Goal: Information Seeking & Learning: Learn about a topic

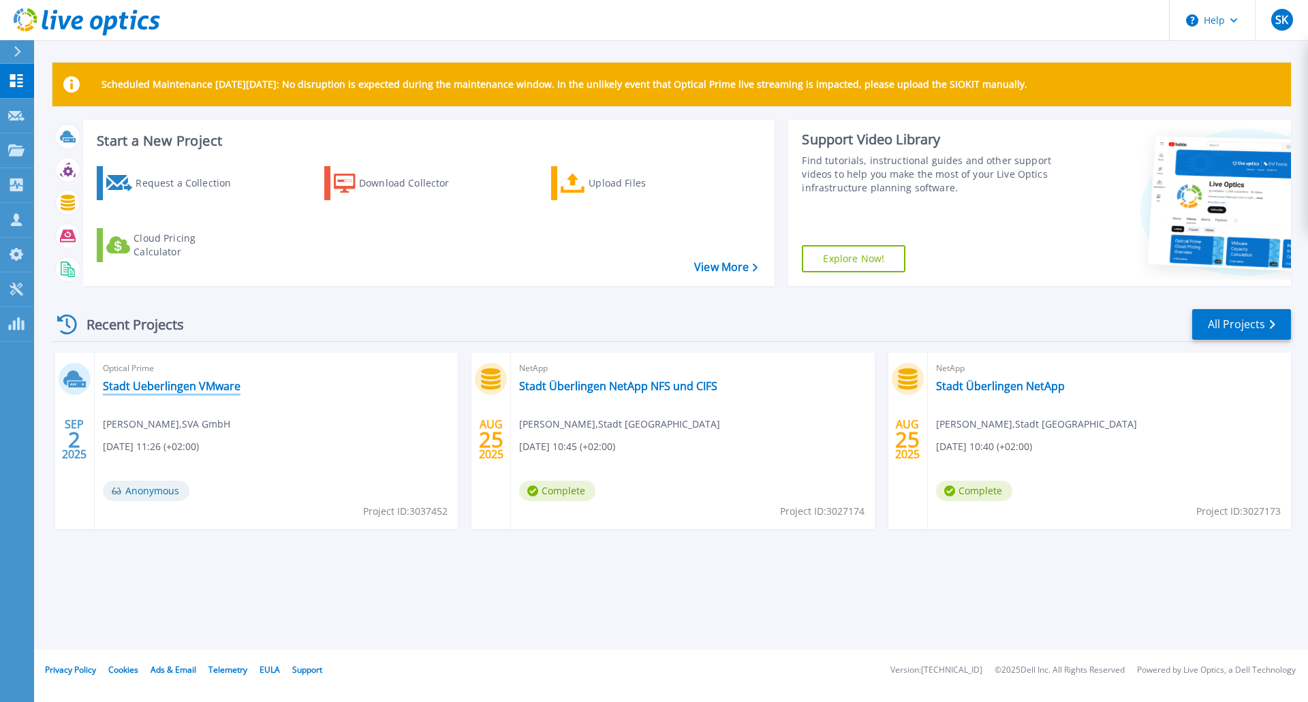
click at [174, 385] on link "Stadt Ueberlingen VMware" at bounding box center [172, 386] width 138 height 14
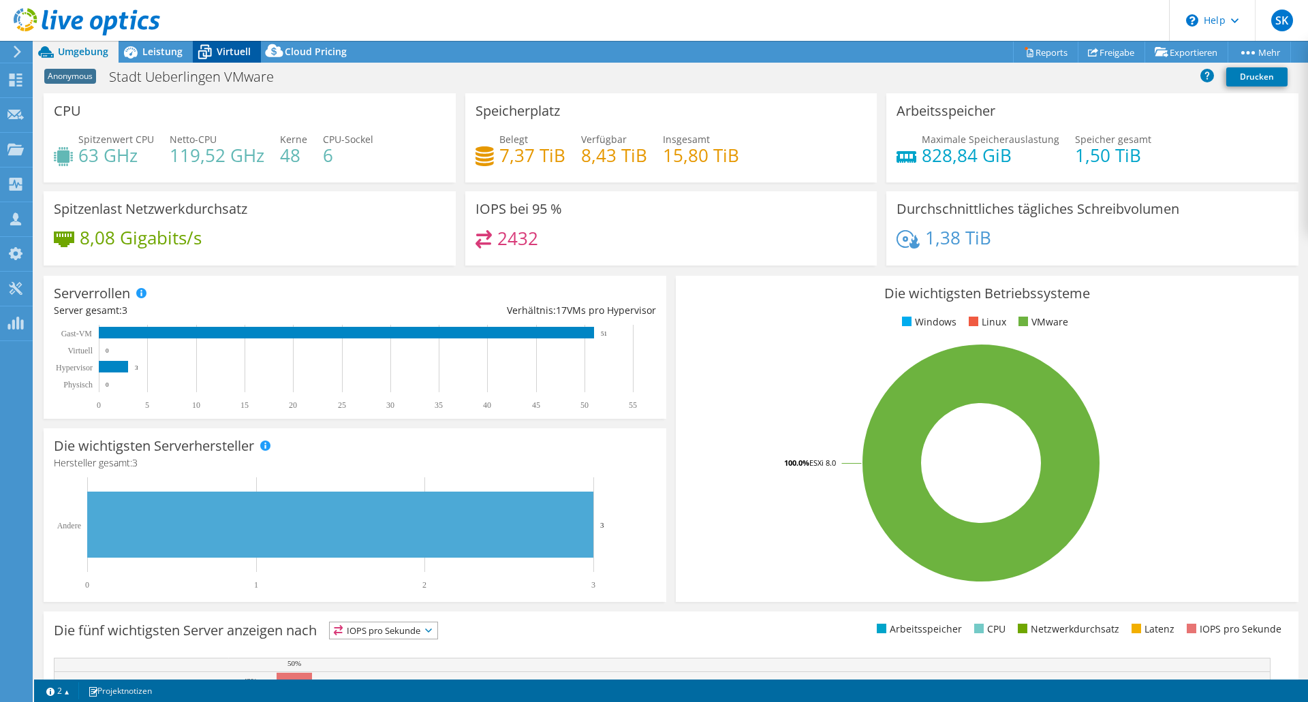
click at [205, 46] on icon at bounding box center [205, 52] width 24 height 24
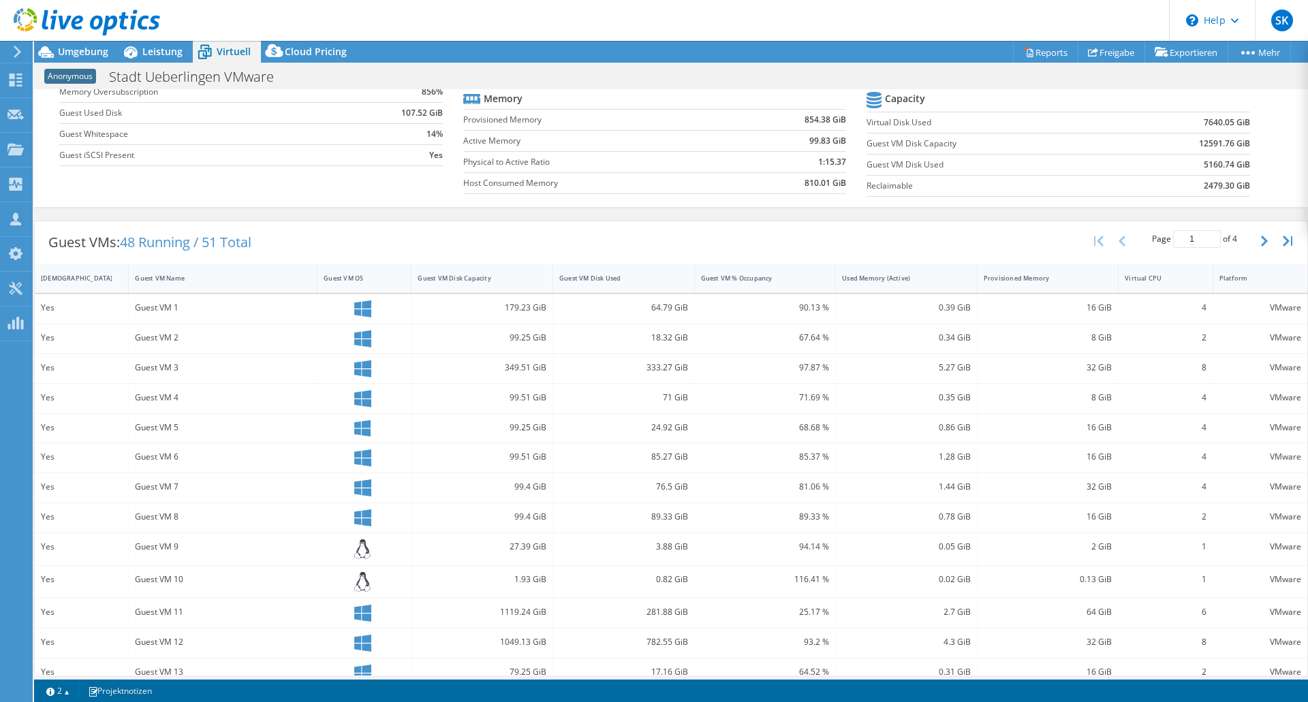
scroll to position [218, 0]
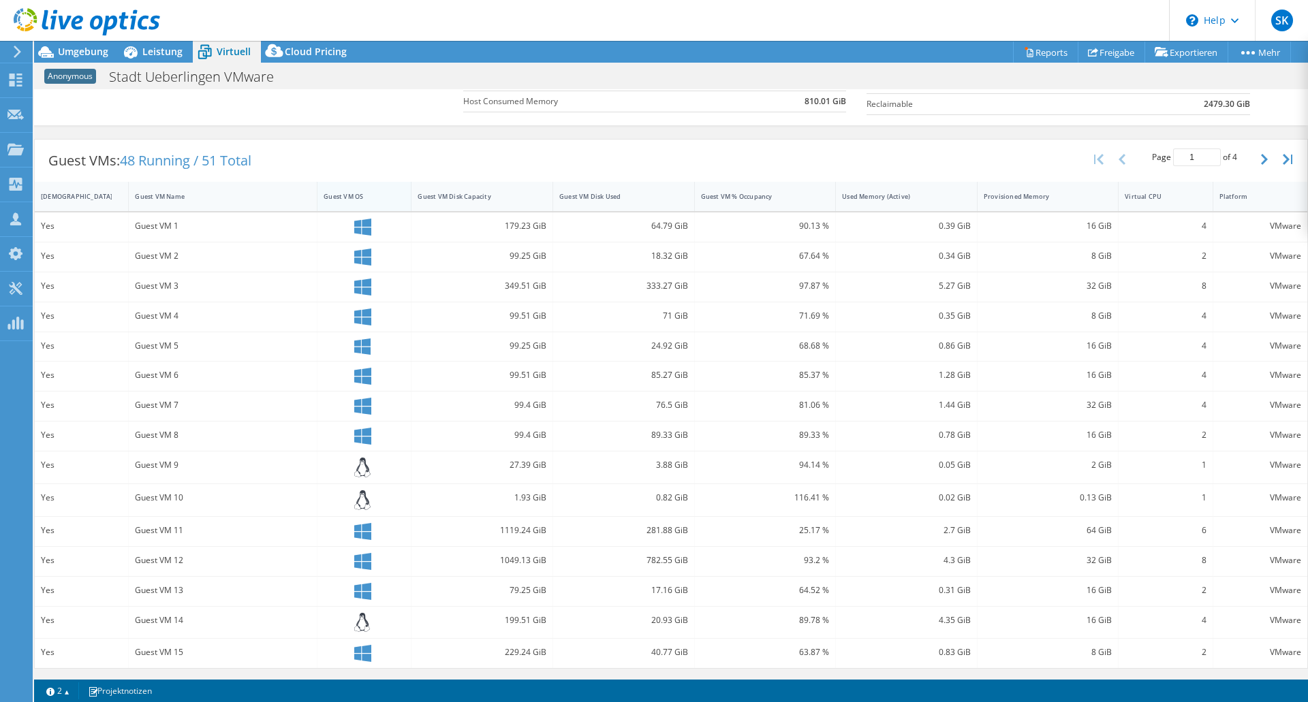
click at [349, 199] on div "Guest VM OS" at bounding box center [356, 196] width 65 height 9
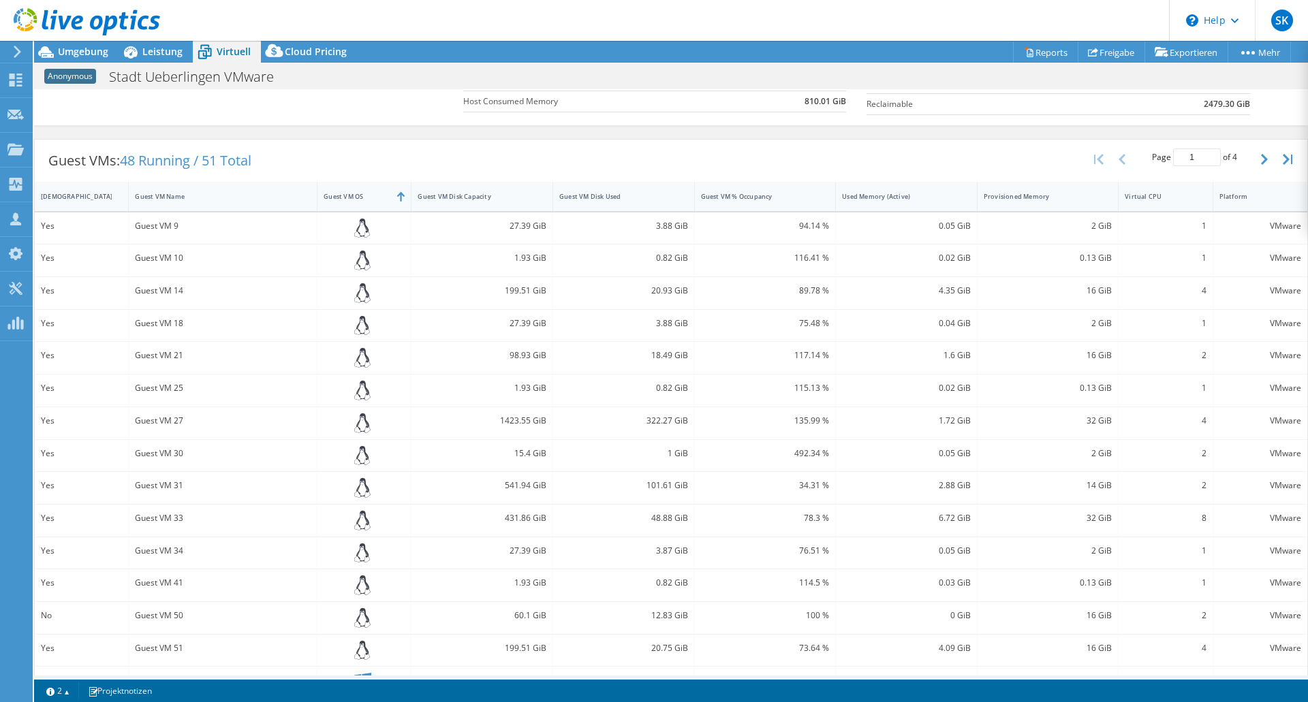
scroll to position [246, 0]
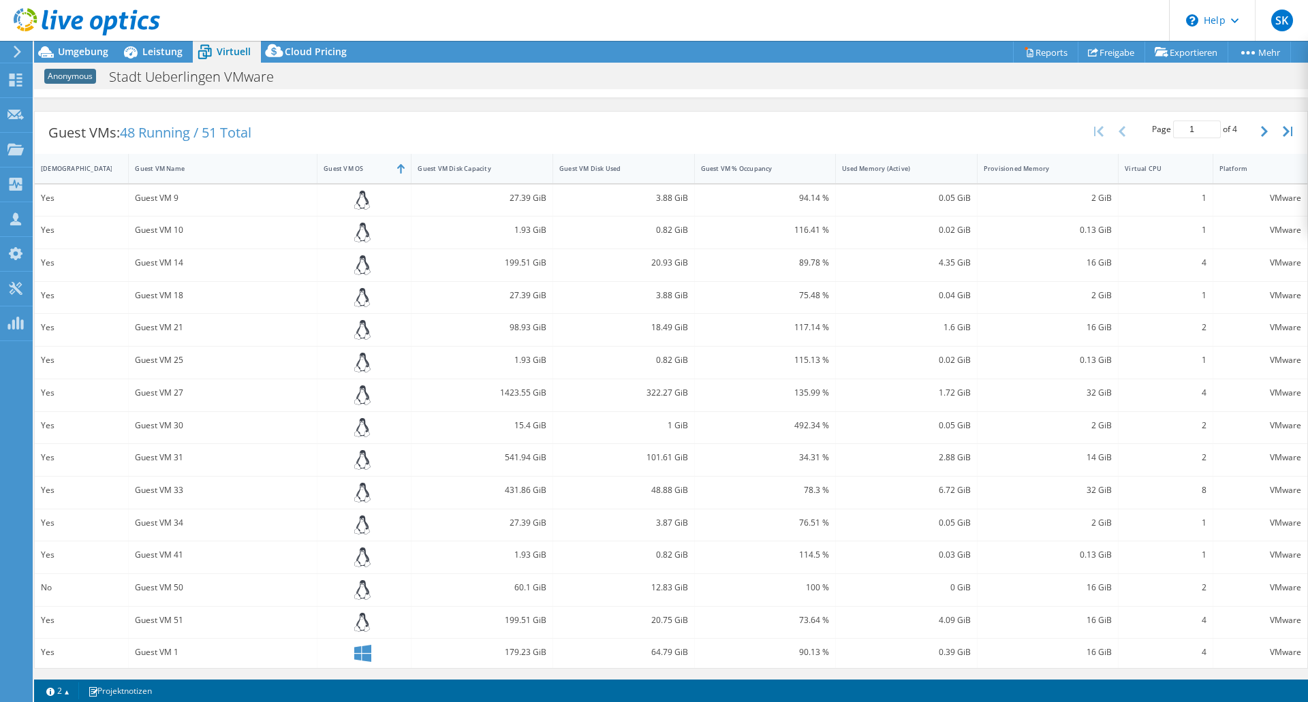
click at [219, 197] on div "Guest VM 9" at bounding box center [223, 198] width 176 height 15
click at [1261, 131] on icon "button" at bounding box center [1264, 131] width 7 height 11
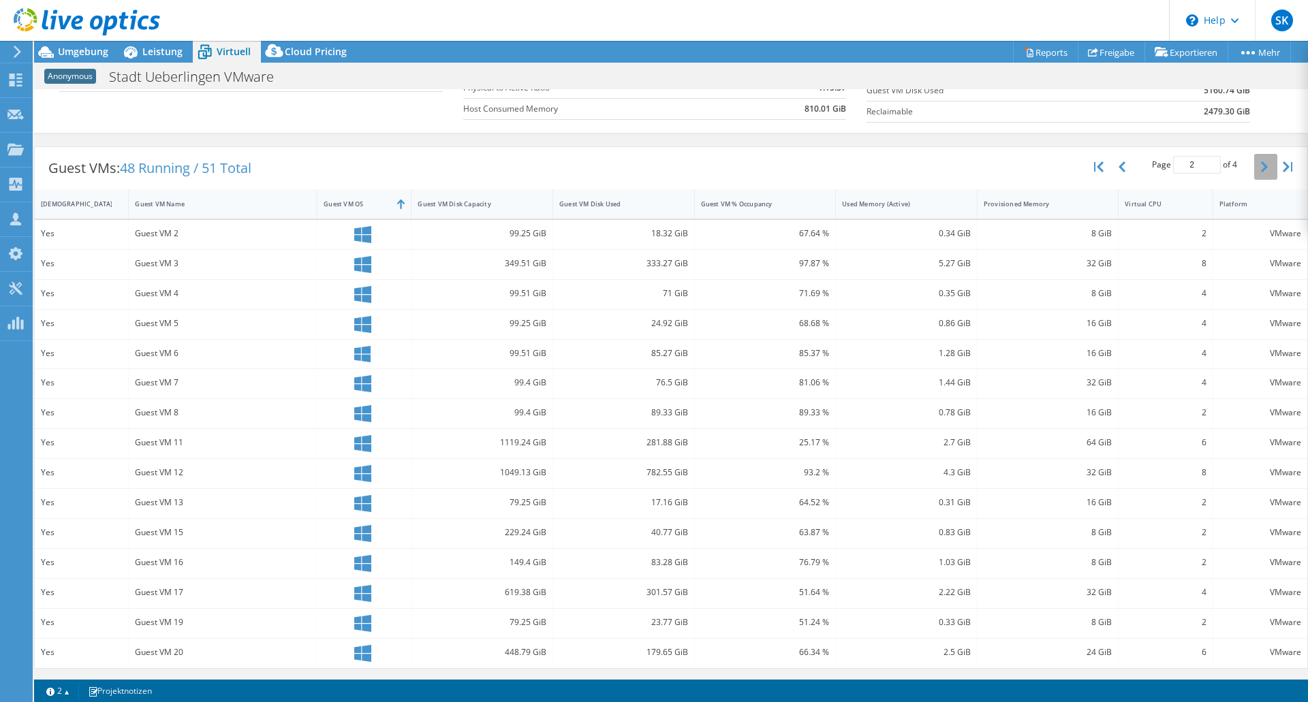
click at [1258, 155] on button "button" at bounding box center [1265, 167] width 23 height 26
click at [1261, 166] on icon "button" at bounding box center [1264, 166] width 7 height 11
type input "4"
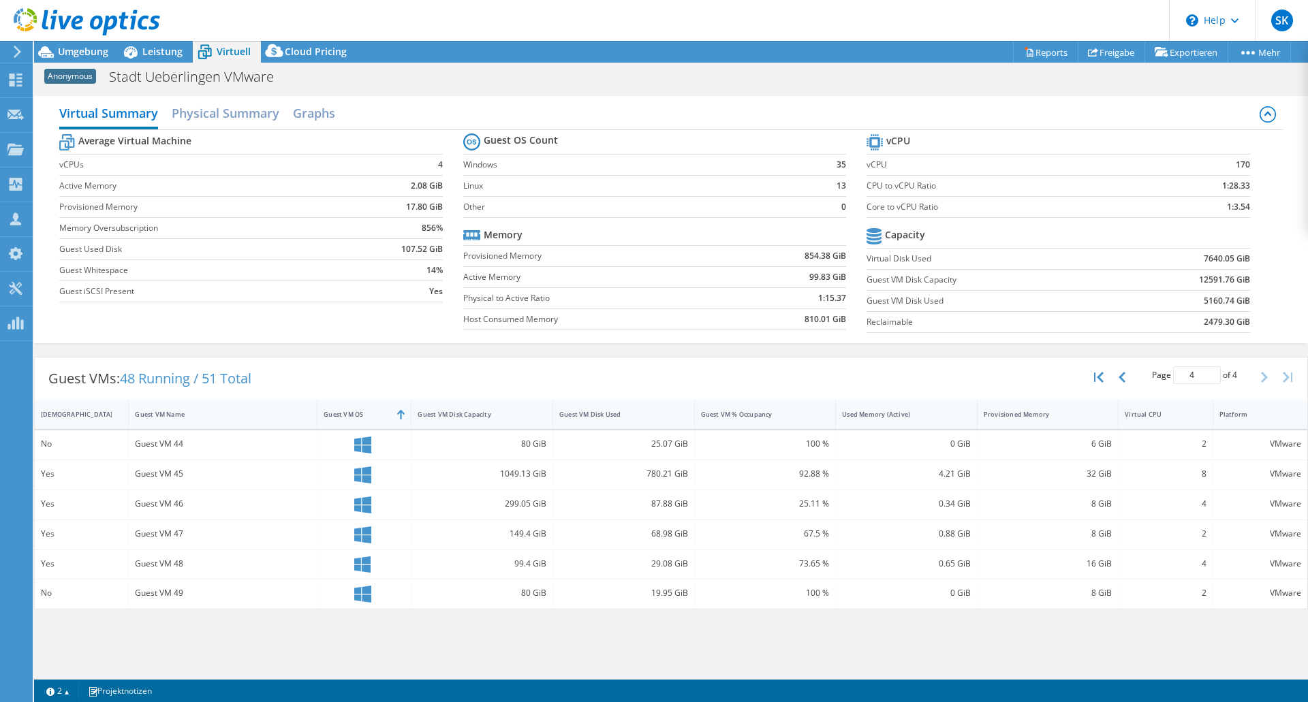
scroll to position [257, 0]
click at [211, 116] on h2 "Physical Summary" at bounding box center [226, 114] width 108 height 30
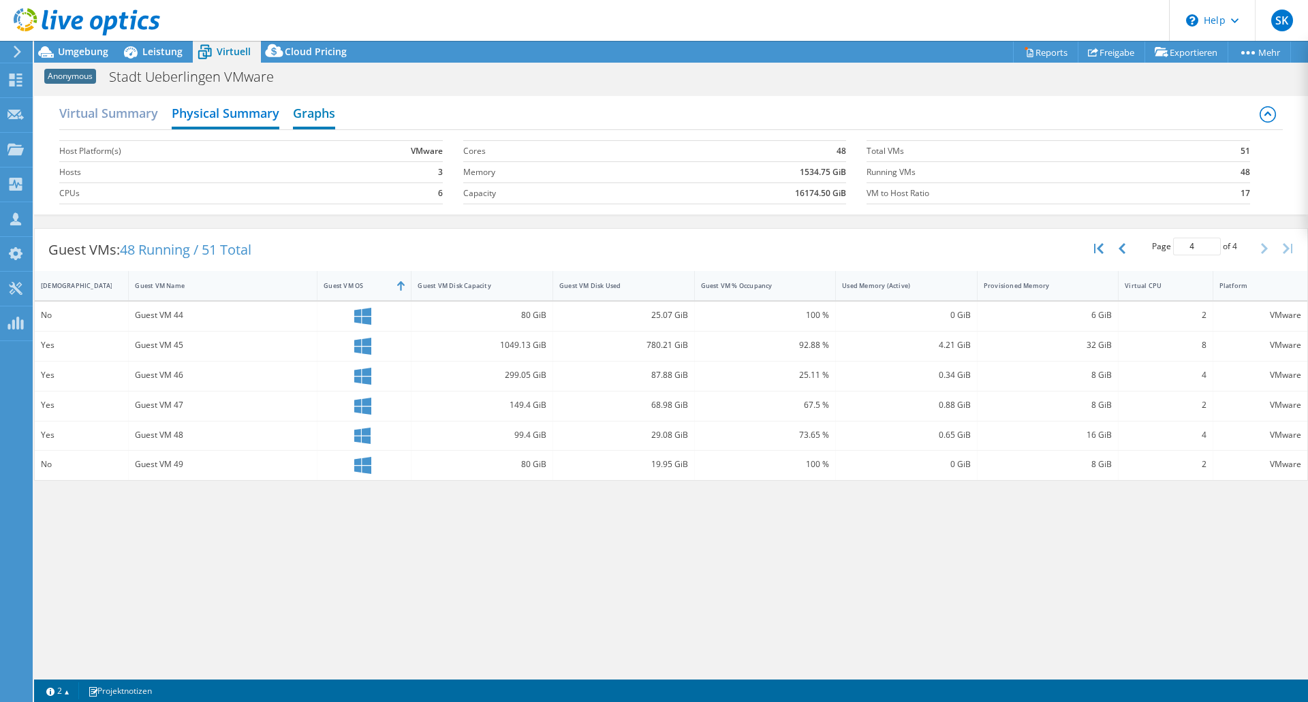
click at [313, 123] on h2 "Graphs" at bounding box center [314, 114] width 42 height 30
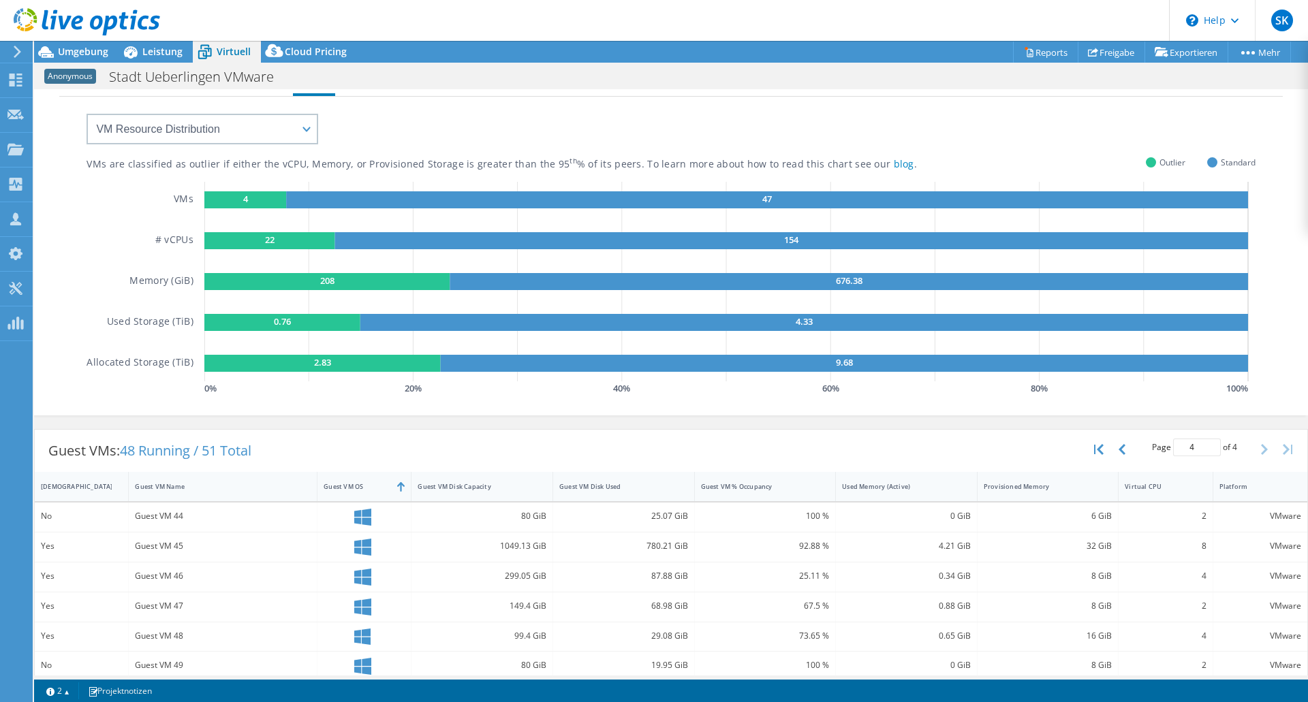
scroll to position [46, 0]
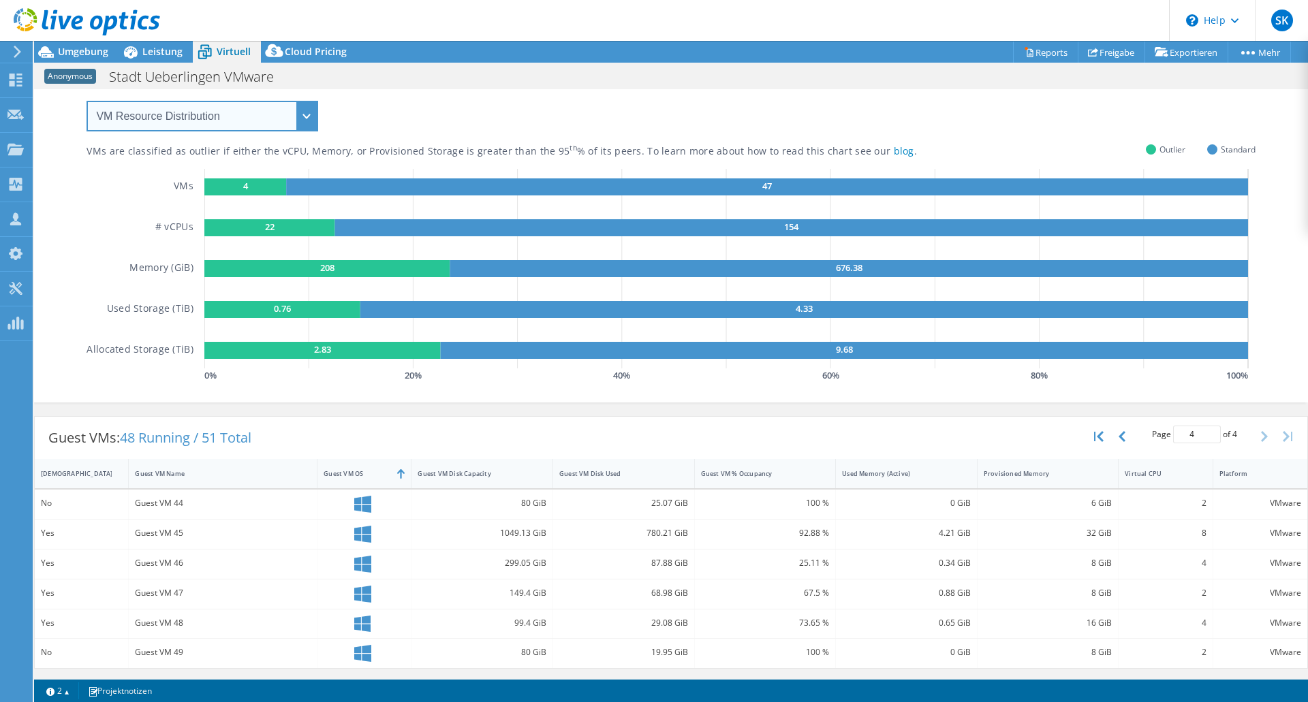
click at [245, 111] on select "VM Resource Distribution Provisioning Contrast Over Provisioning" at bounding box center [203, 116] width 232 height 31
click at [417, 110] on div "VMs are classified as outlier if either the vCPU, Memory, or Provisioned Storag…" at bounding box center [671, 235] width 1168 height 302
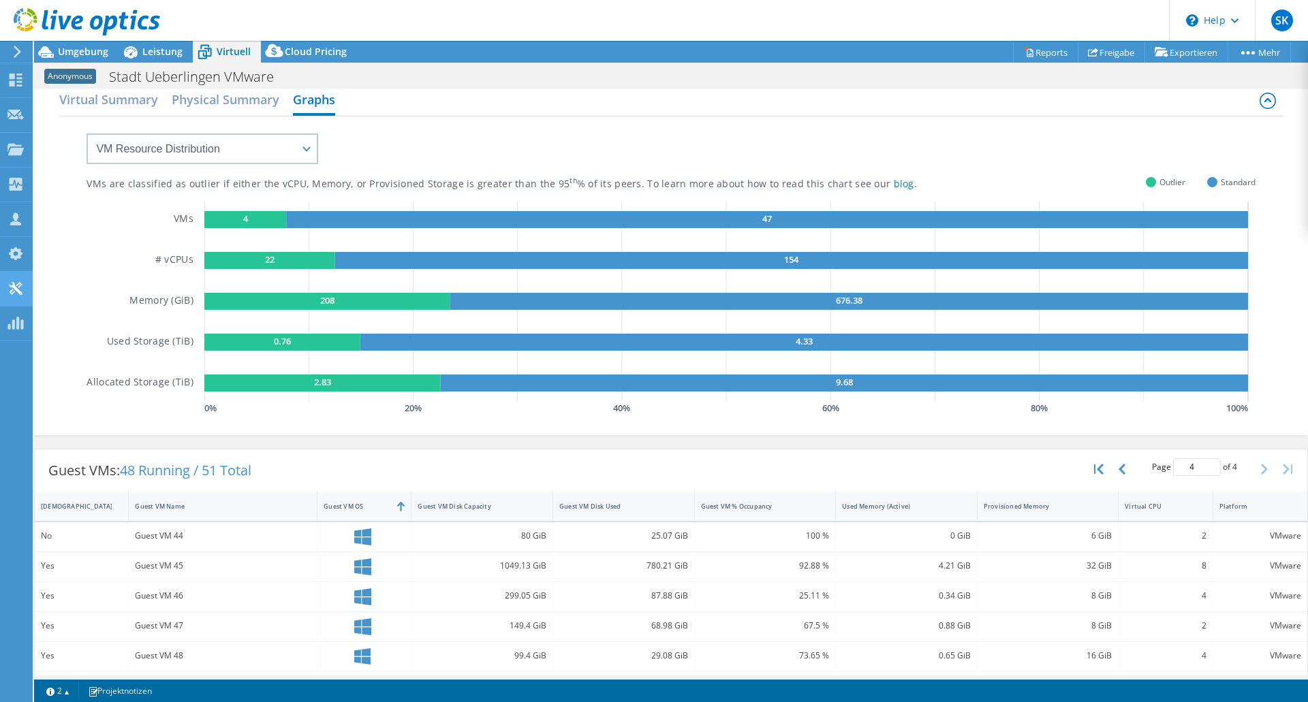
scroll to position [0, 0]
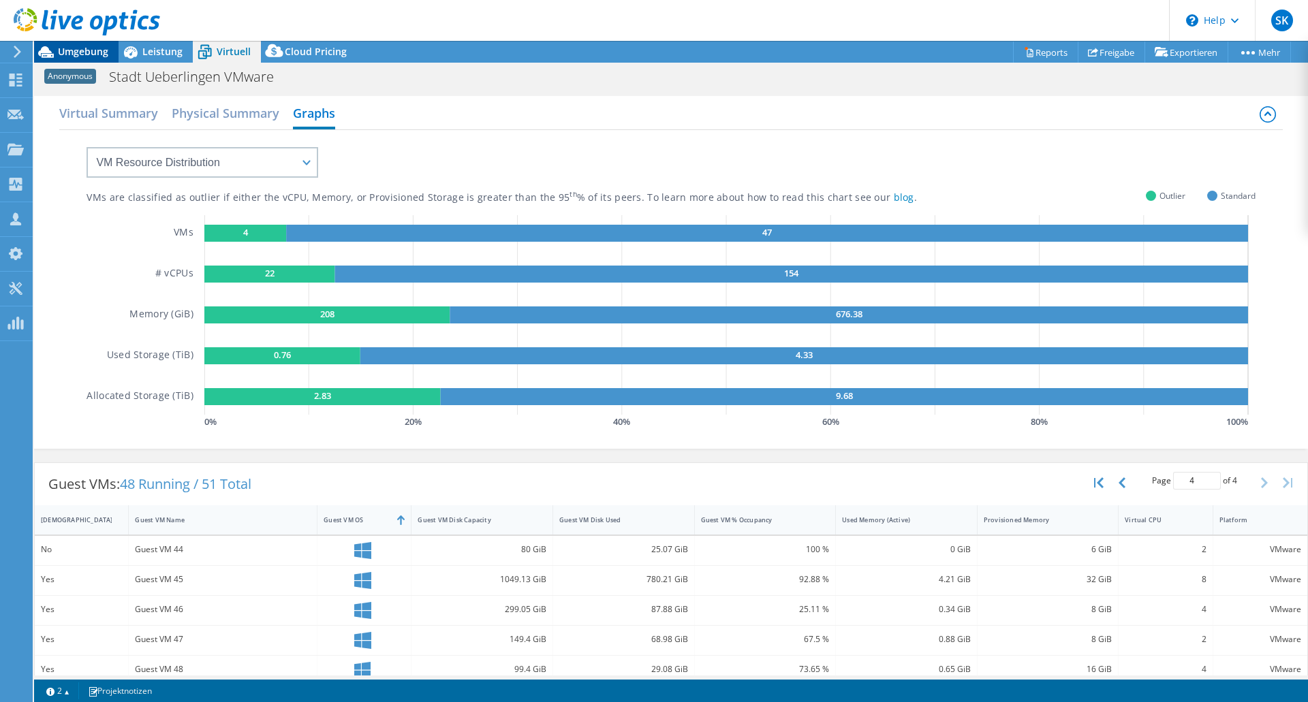
click at [69, 52] on span "Umgebung" at bounding box center [83, 51] width 50 height 13
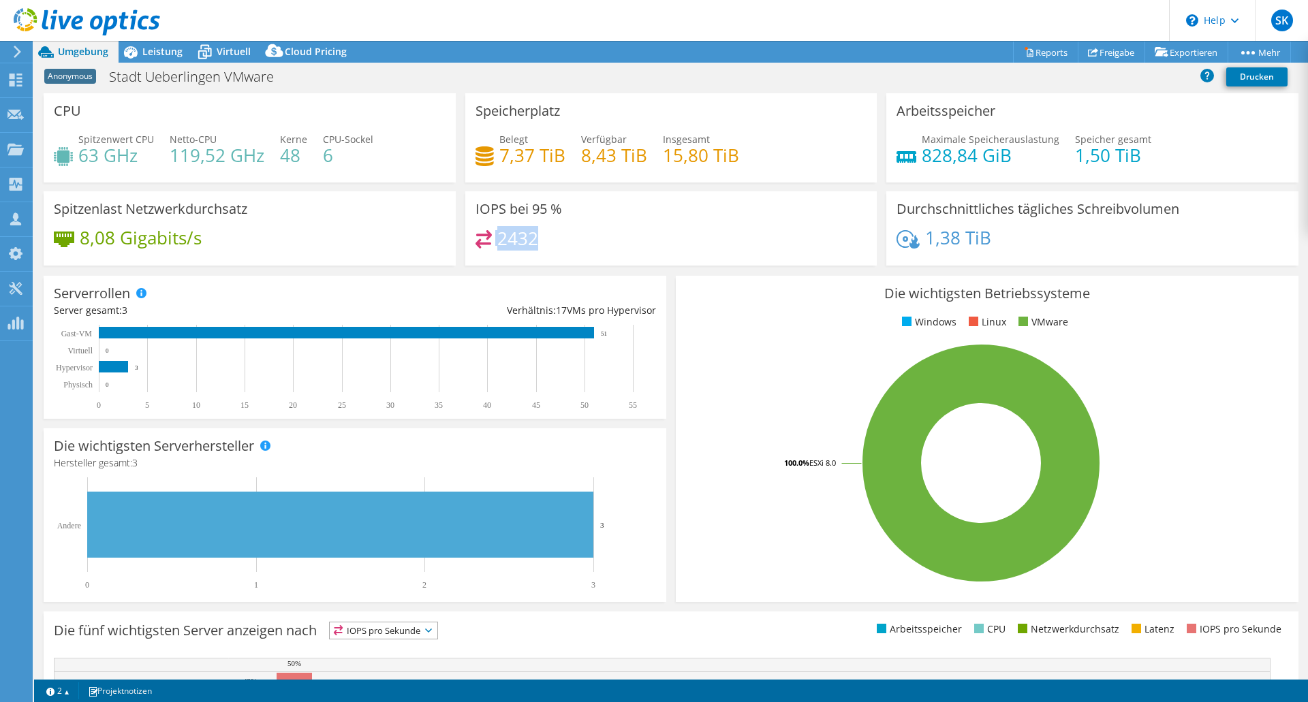
drag, startPoint x: 534, startPoint y: 232, endPoint x: 472, endPoint y: 238, distance: 62.2
click at [476, 238] on div "2432" at bounding box center [507, 238] width 63 height 16
drag, startPoint x: 82, startPoint y: 235, endPoint x: 234, endPoint y: 233, distance: 152.6
click at [234, 233] on div "8,08 Gigabits/s" at bounding box center [250, 244] width 392 height 29
click at [223, 239] on div "8,08 Gigabits/s" at bounding box center [250, 244] width 392 height 29
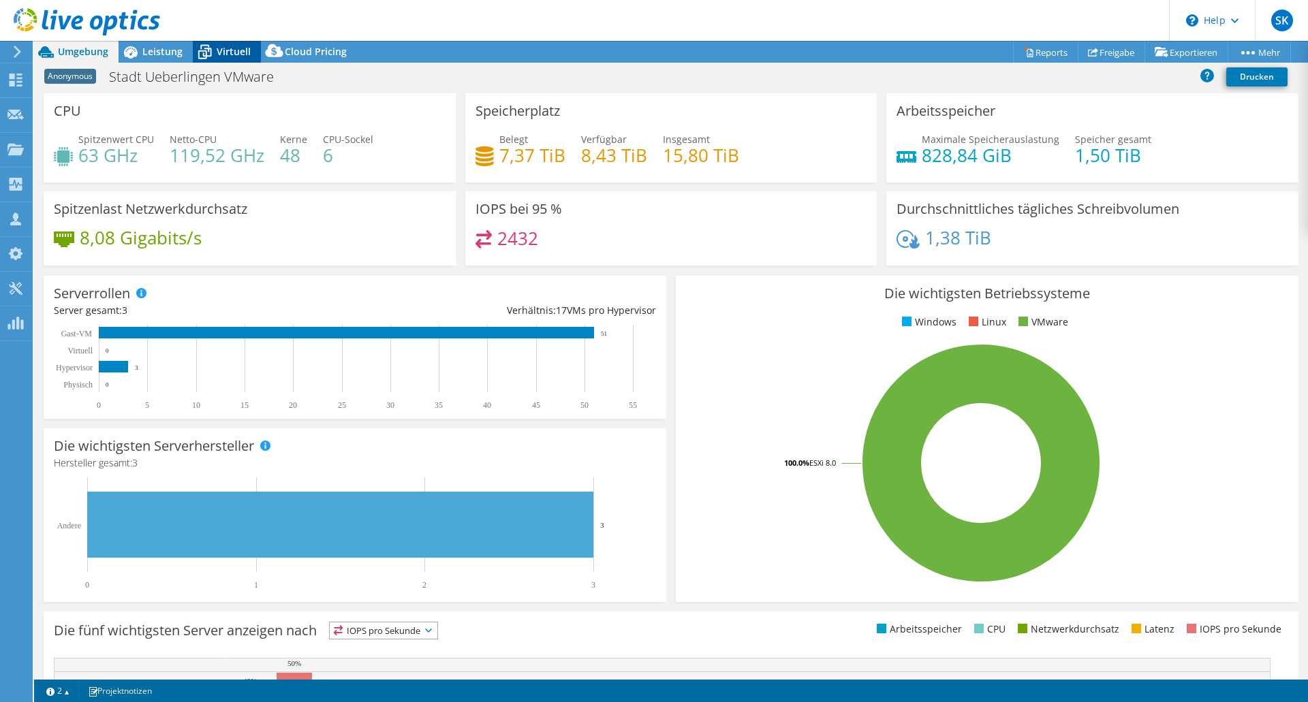
click at [228, 44] on div "Virtuell" at bounding box center [227, 52] width 68 height 22
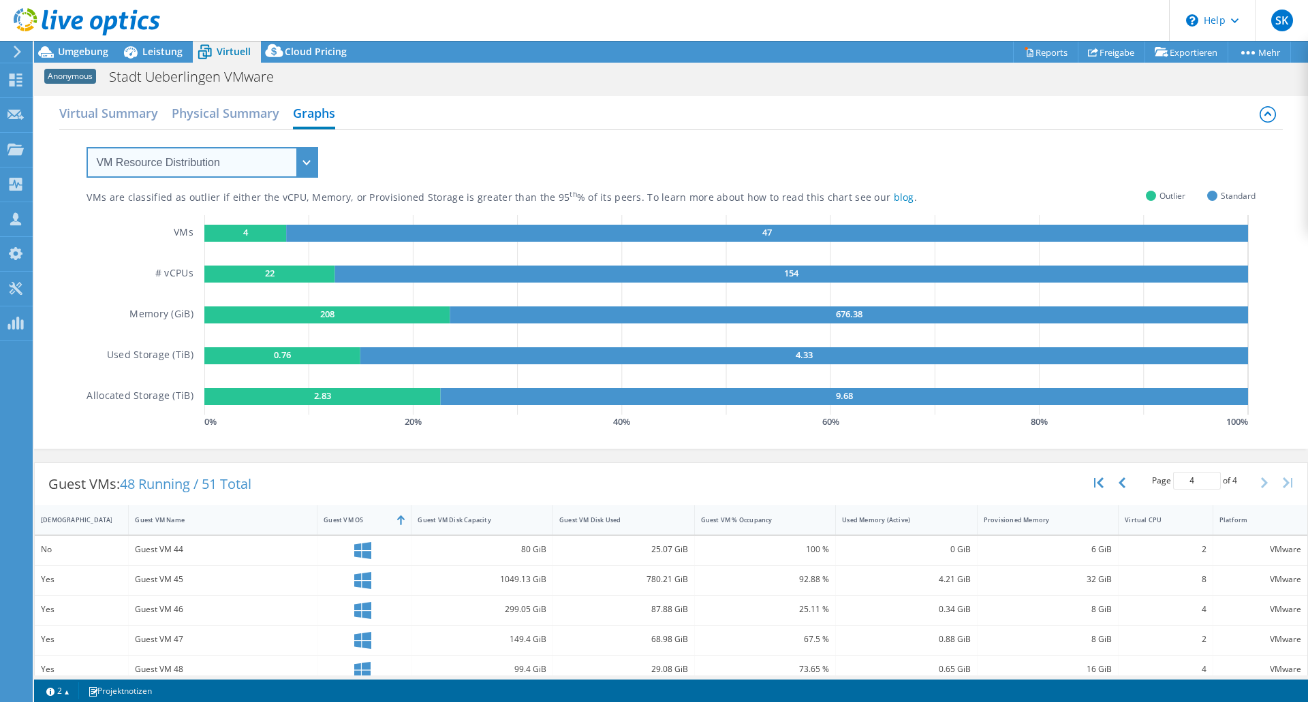
click at [191, 166] on select "VM Resource Distribution Provisioning Contrast Over Provisioning" at bounding box center [203, 162] width 232 height 31
select select "Over Provisioning"
click at [87, 147] on select "VM Resource Distribution Provisioning Contrast Over Provisioning" at bounding box center [203, 162] width 232 height 31
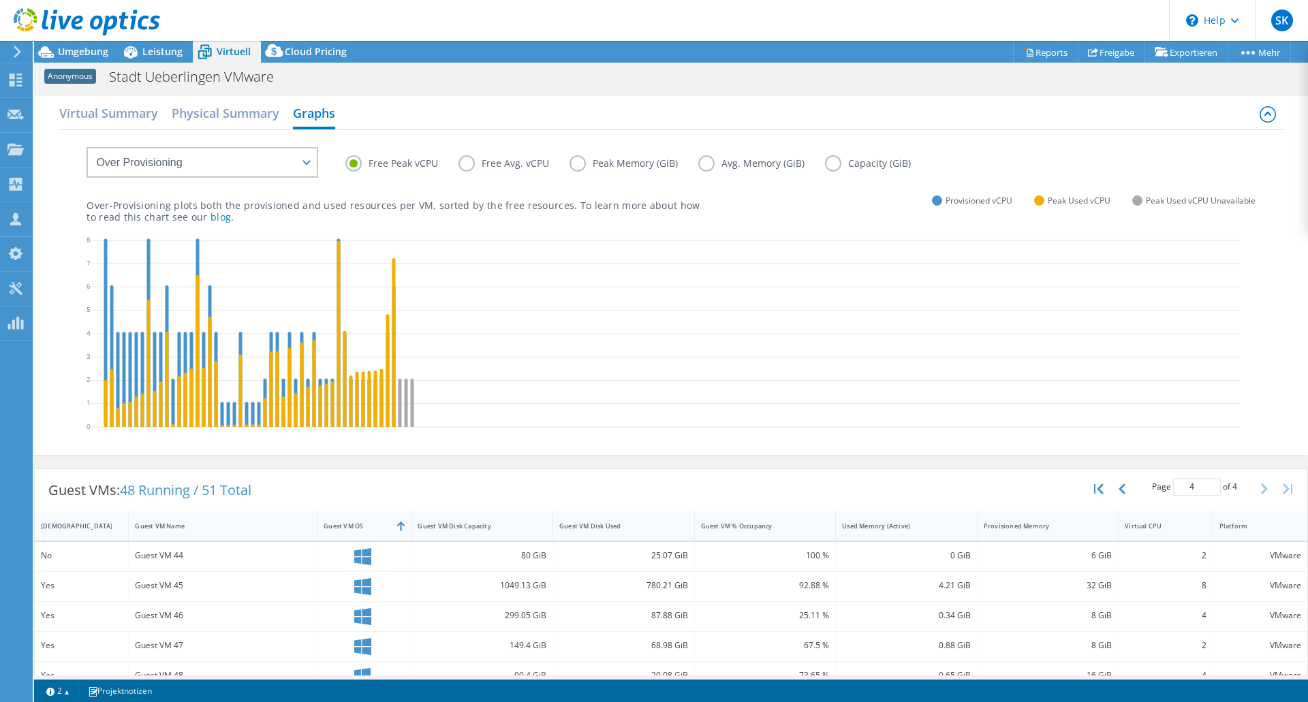
click at [653, 357] on icon at bounding box center [665, 357] width 1149 height 0
click at [107, 112] on h2 "Virtual Summary" at bounding box center [108, 114] width 99 height 30
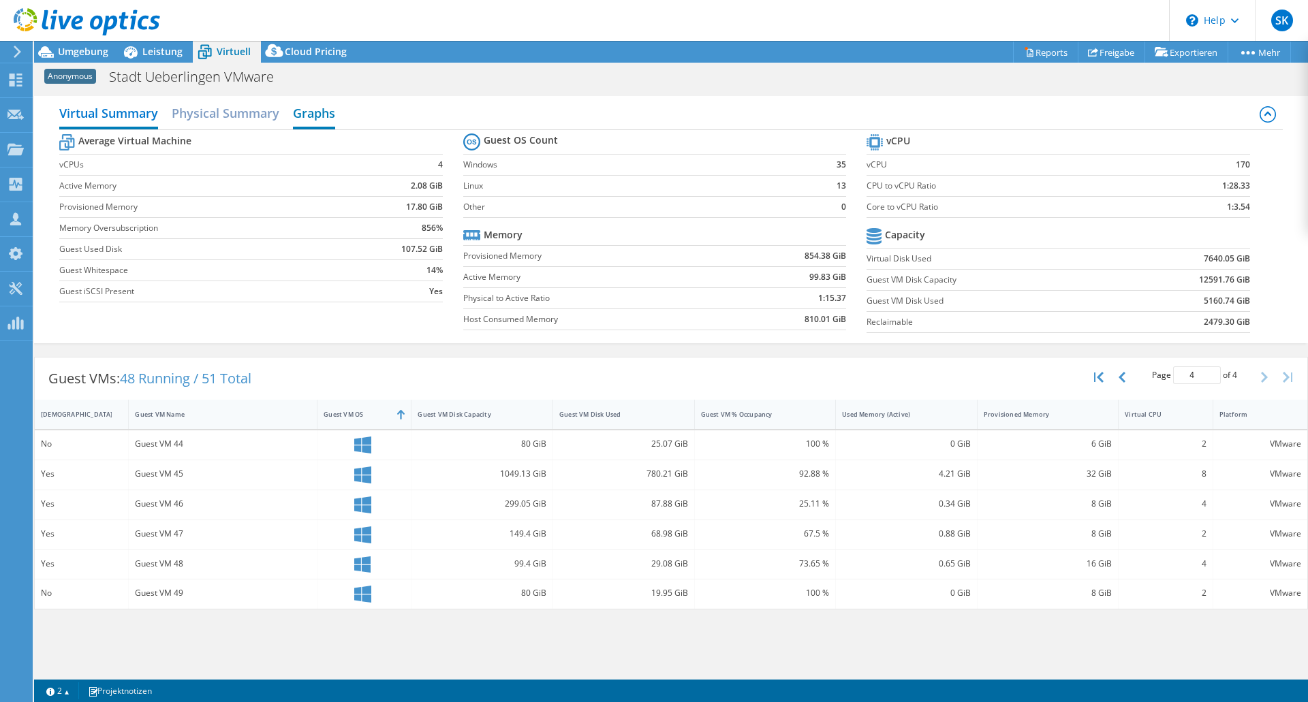
scroll to position [52, 0]
drag, startPoint x: 436, startPoint y: 228, endPoint x: 402, endPoint y: 228, distance: 34.1
click at [405, 228] on td "856%" at bounding box center [397, 227] width 92 height 21
click at [386, 233] on td "856%" at bounding box center [397, 227] width 92 height 21
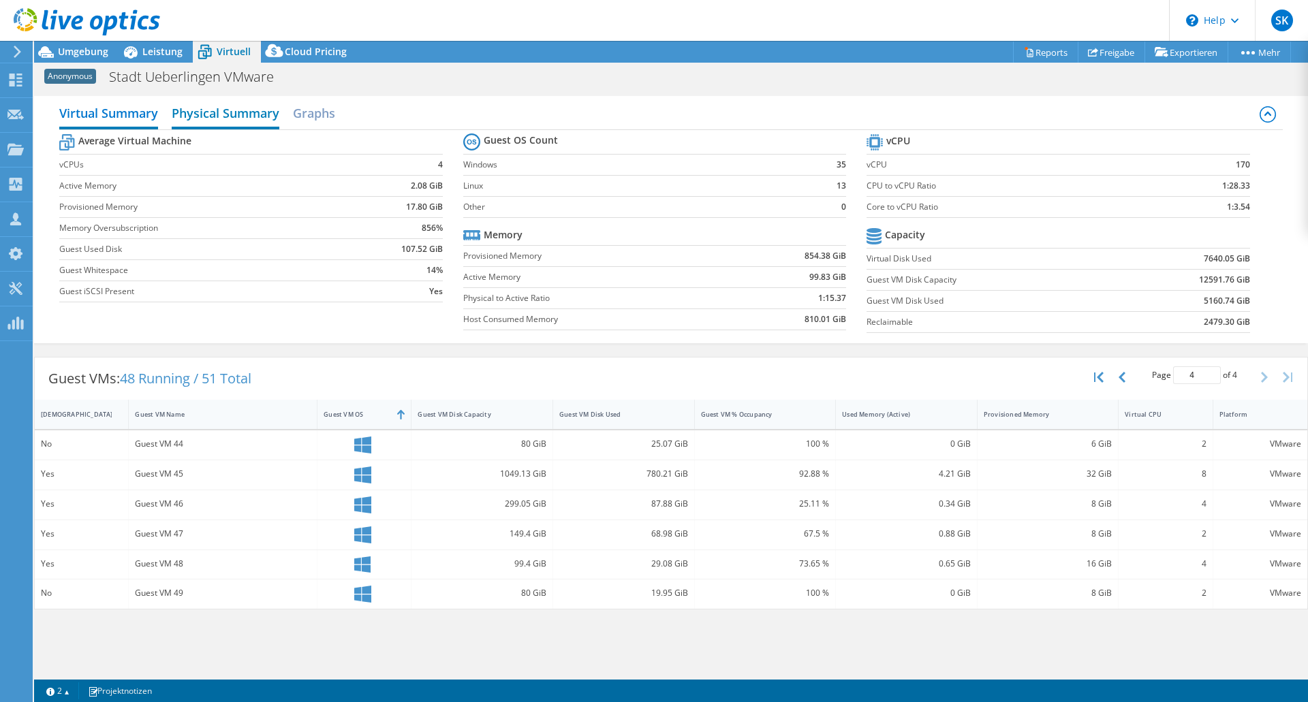
click at [201, 112] on h2 "Physical Summary" at bounding box center [226, 114] width 108 height 30
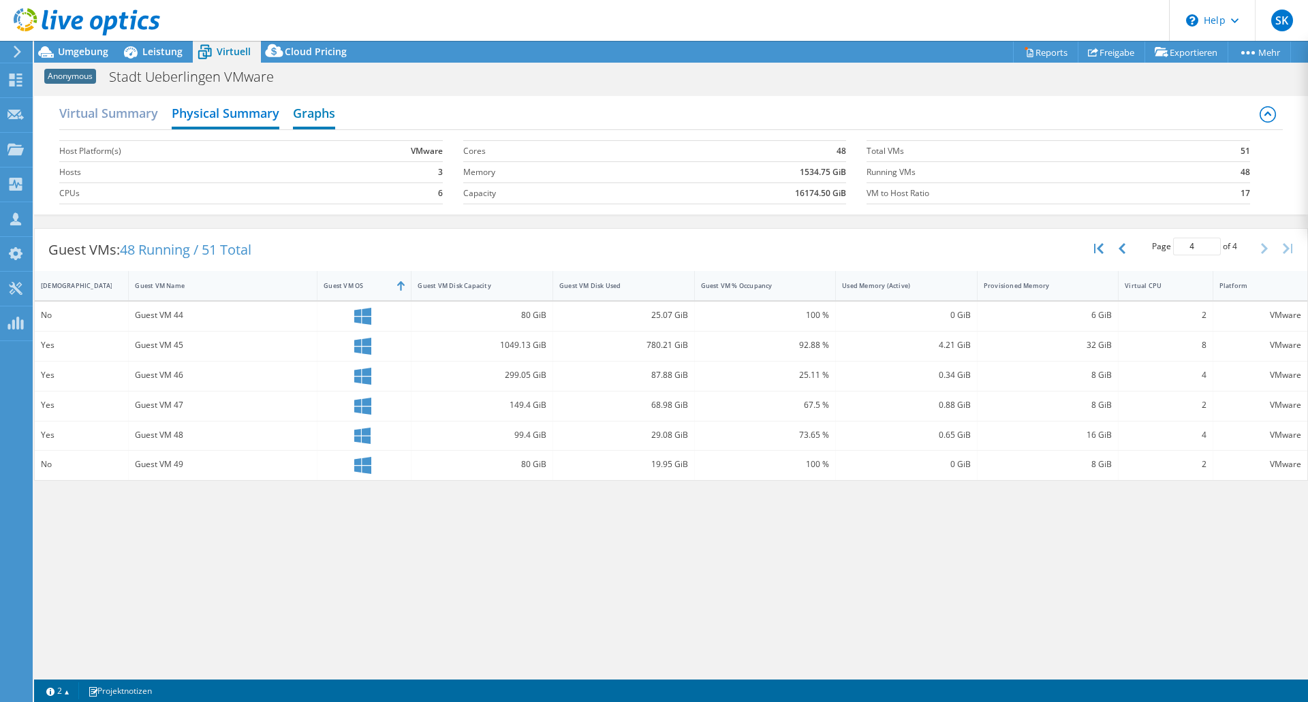
click at [326, 111] on h2 "Graphs" at bounding box center [314, 114] width 42 height 30
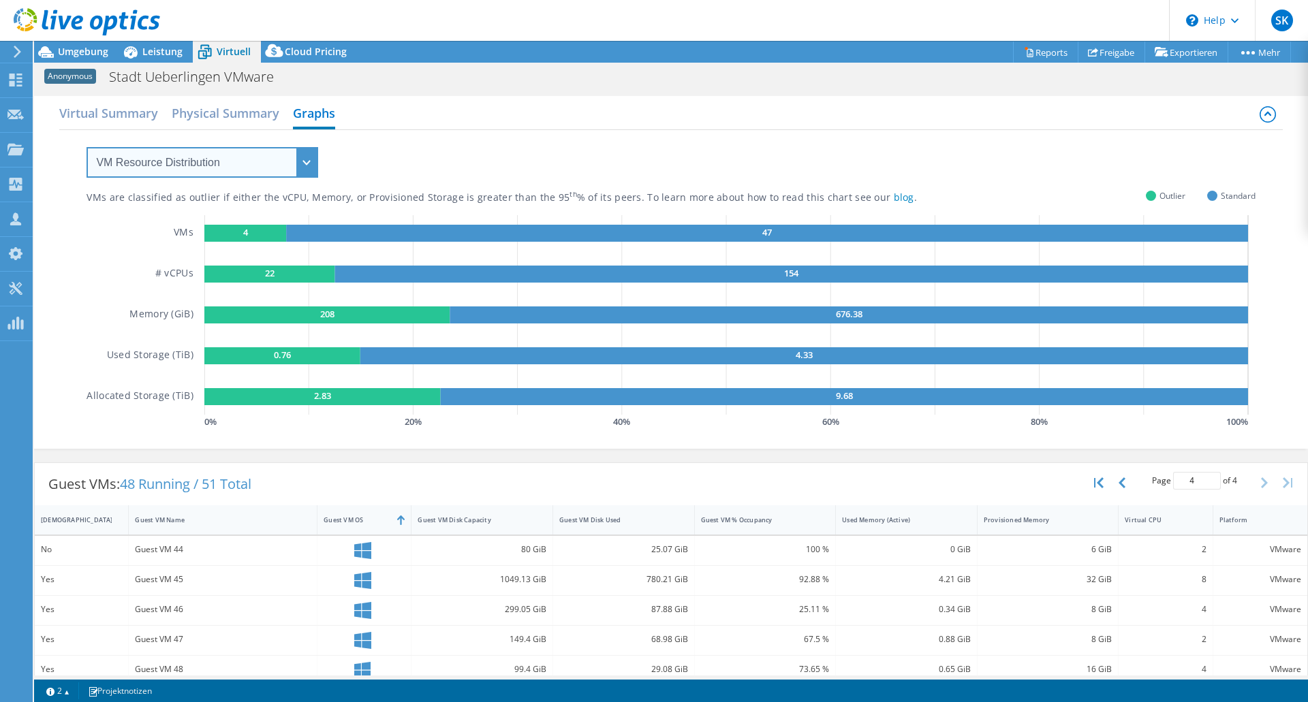
click at [253, 160] on select "VM Resource Distribution Provisioning Contrast Over Provisioning" at bounding box center [203, 162] width 232 height 31
select select "Over Provisioning"
click at [87, 147] on select "VM Resource Distribution Provisioning Contrast Over Provisioning" at bounding box center [203, 162] width 232 height 31
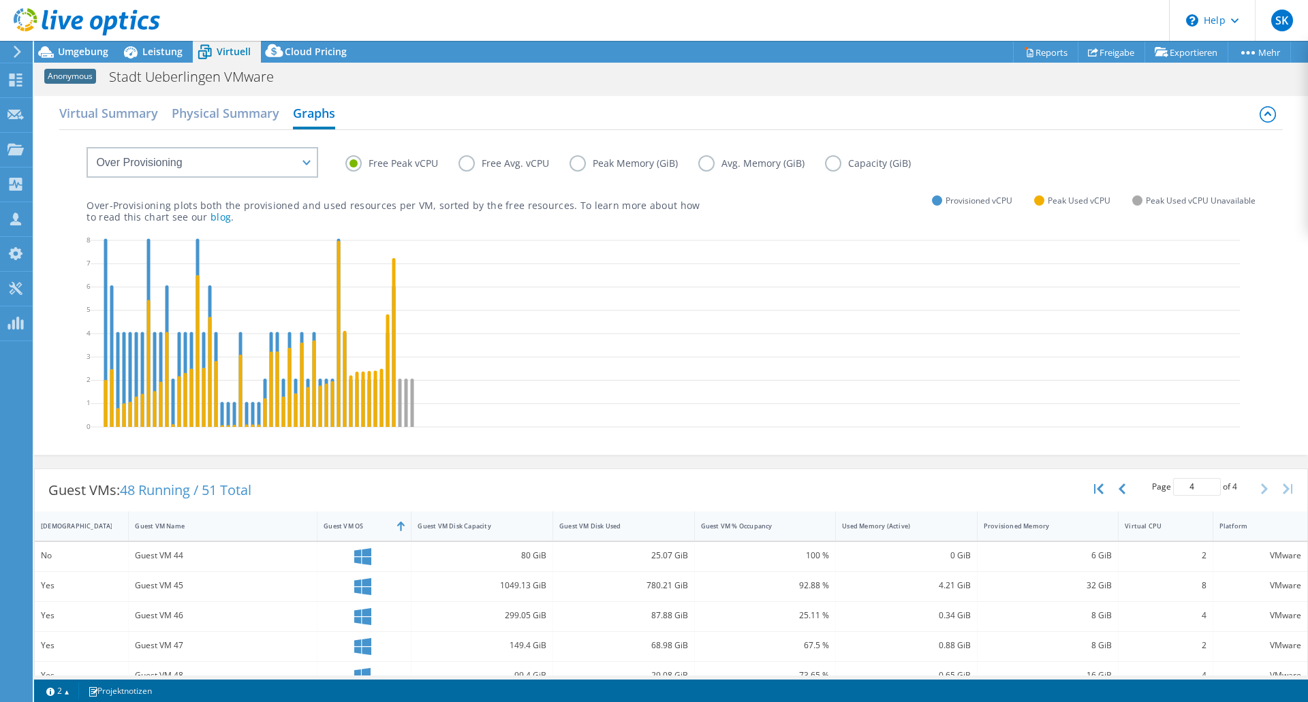
click at [708, 166] on label "Avg. Memory (GiB)" at bounding box center [761, 163] width 127 height 16
click at [0, 0] on input "Avg. Memory (GiB)" at bounding box center [0, 0] width 0 height 0
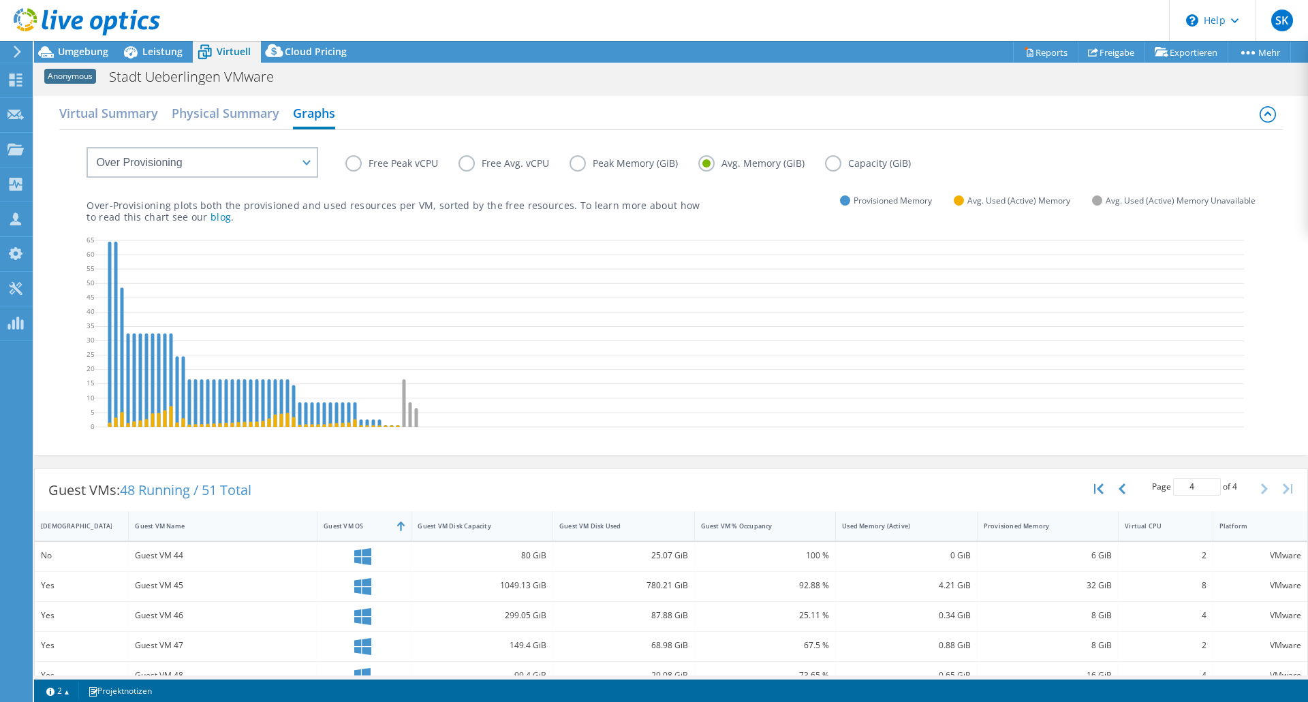
click at [843, 167] on label "Capacity (GiB)" at bounding box center [878, 163] width 106 height 16
click at [0, 0] on input "Capacity (GiB)" at bounding box center [0, 0] width 0 height 0
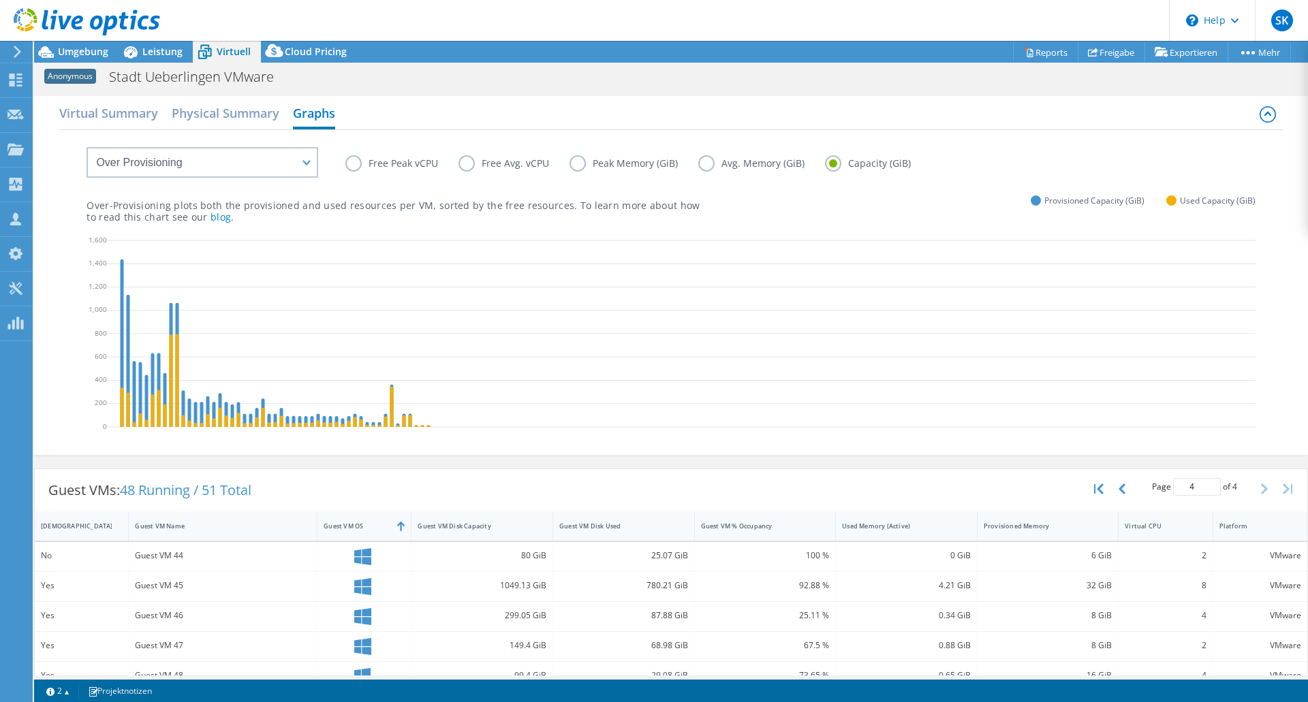
click at [777, 167] on label "Avg. Memory (GiB)" at bounding box center [761, 163] width 127 height 16
click at [0, 0] on input "Avg. Memory (GiB)" at bounding box center [0, 0] width 0 height 0
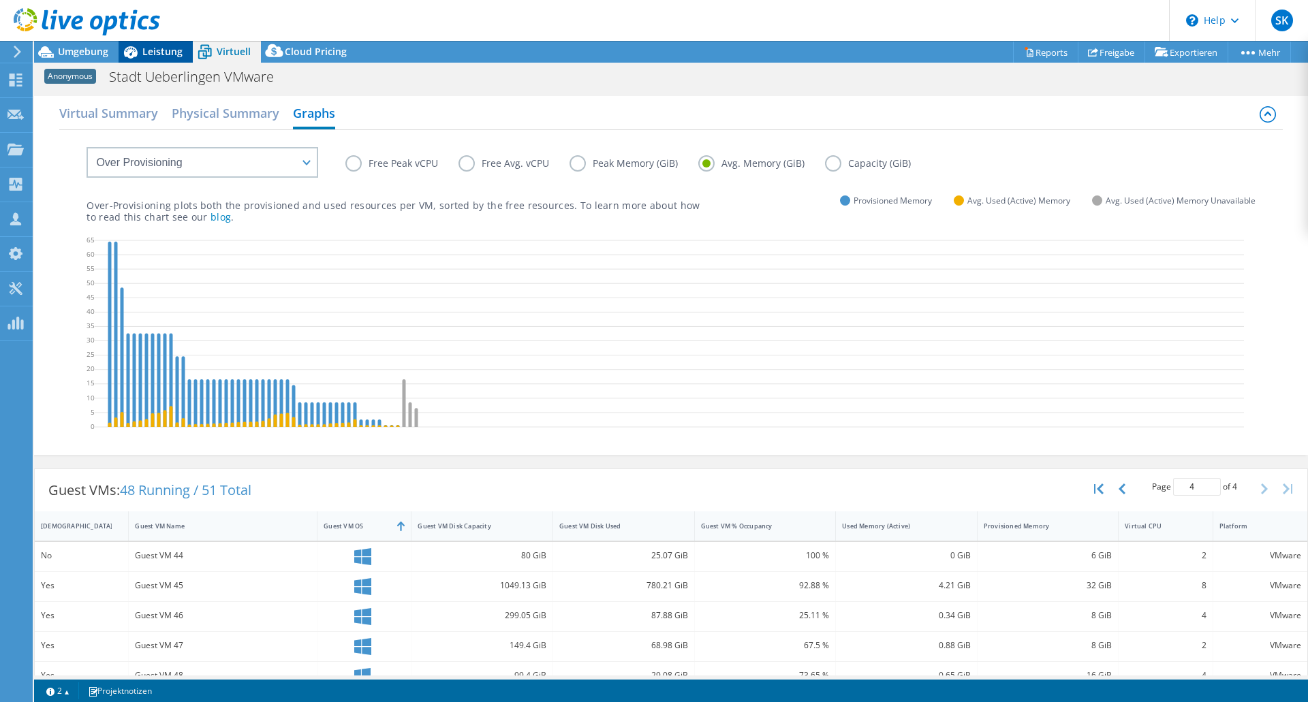
click at [140, 56] on icon at bounding box center [131, 52] width 24 height 24
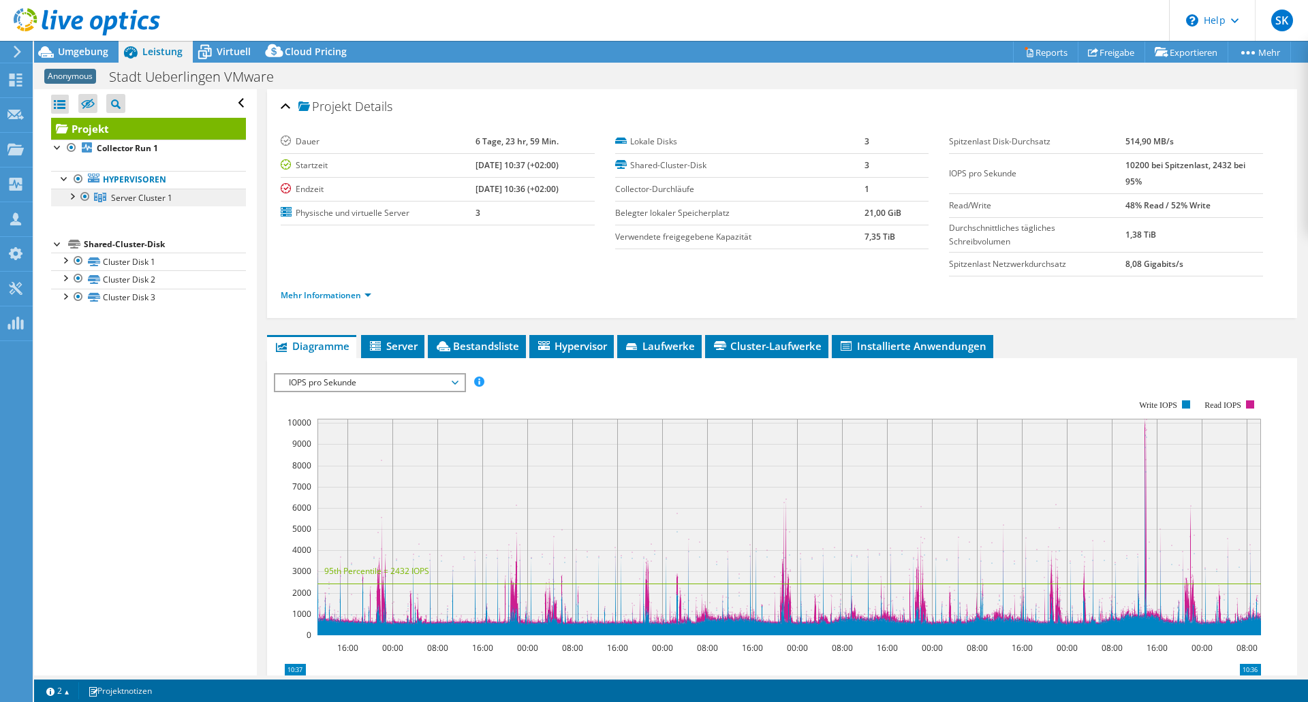
click at [139, 203] on span "Server Cluster 1" at bounding box center [141, 198] width 61 height 12
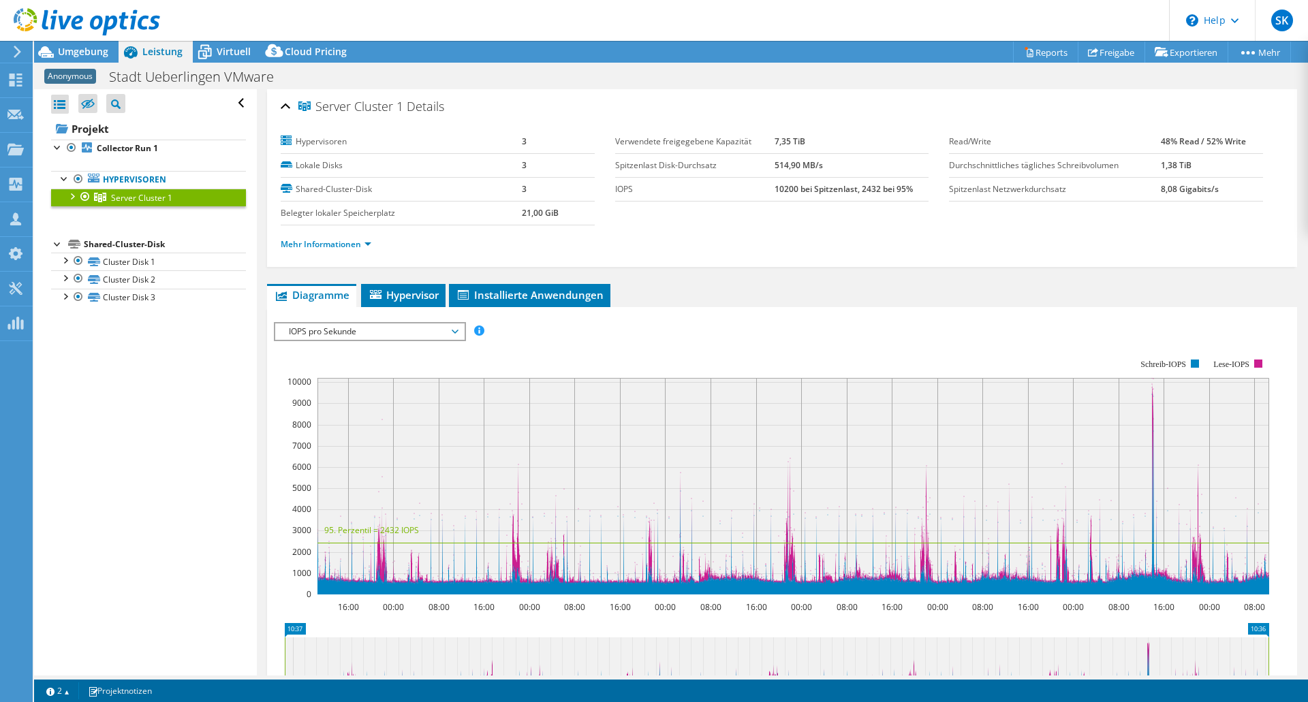
click at [417, 334] on span "IOPS pro Sekunde" at bounding box center [369, 332] width 175 height 16
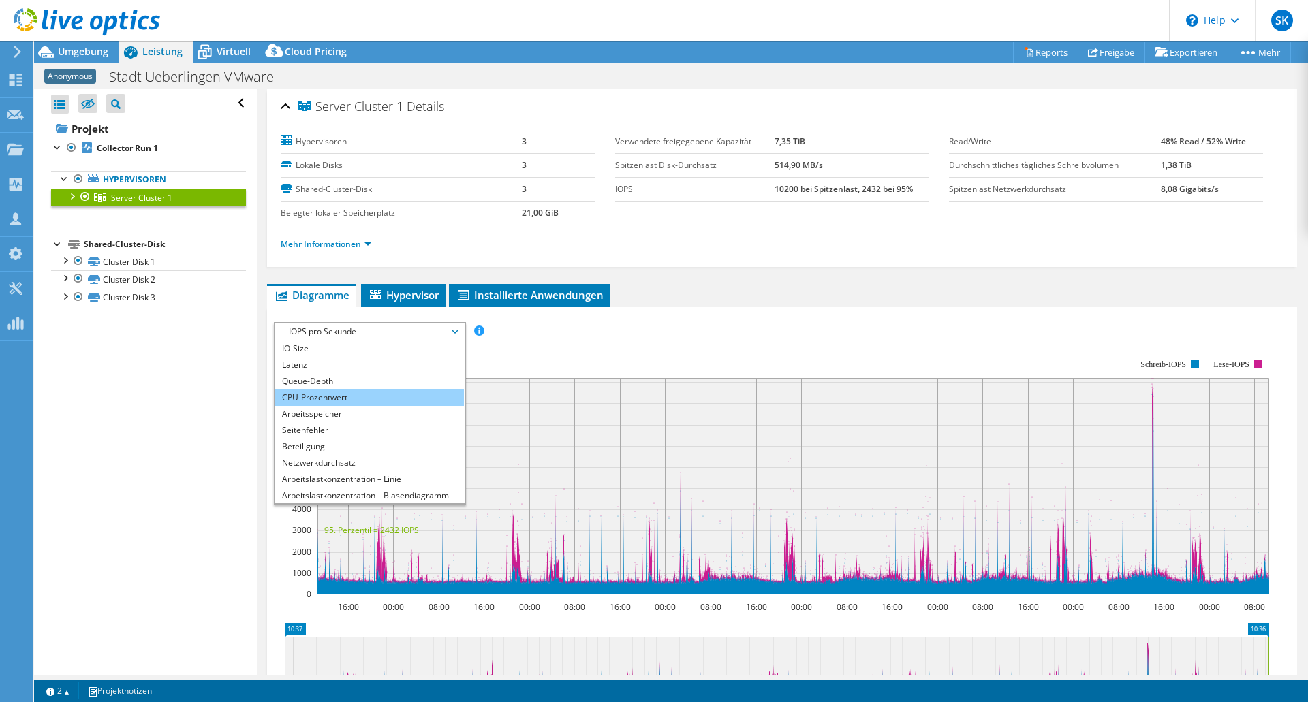
scroll to position [49, 0]
click at [348, 403] on li "Arbeitsspeicher" at bounding box center [369, 397] width 189 height 16
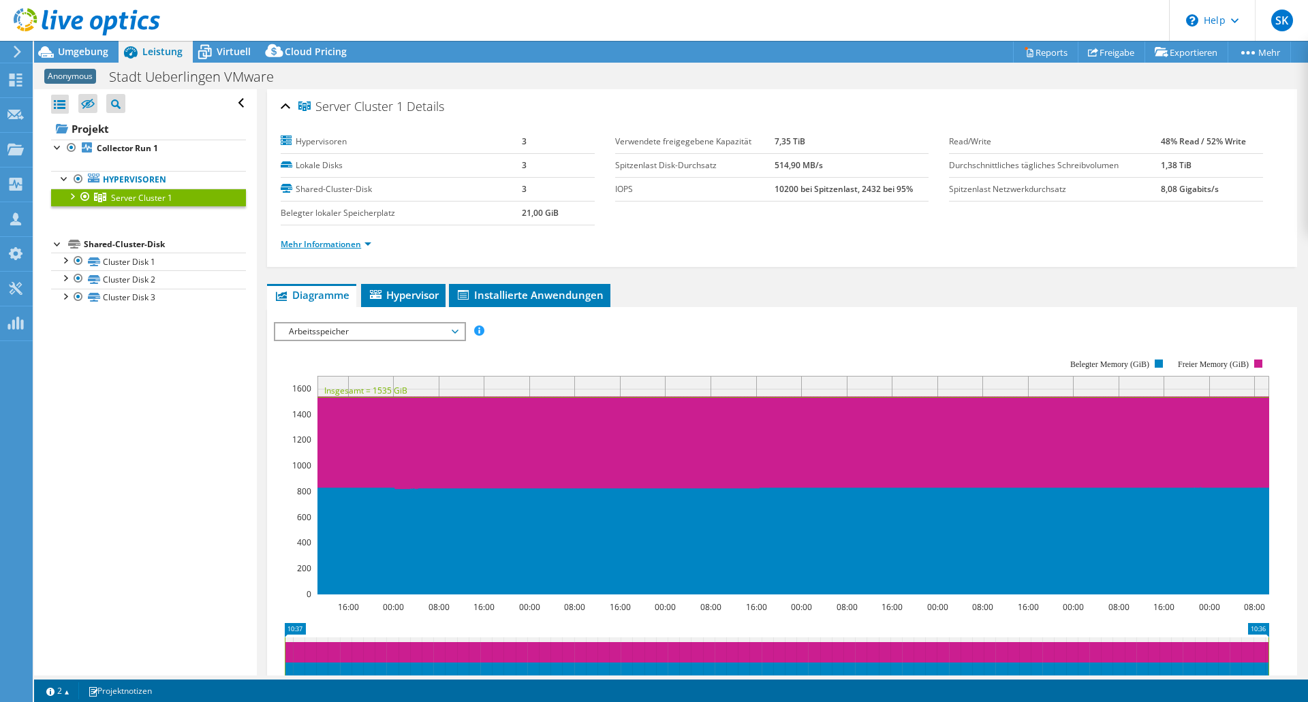
click at [324, 244] on link "Mehr Informationen" at bounding box center [326, 244] width 91 height 12
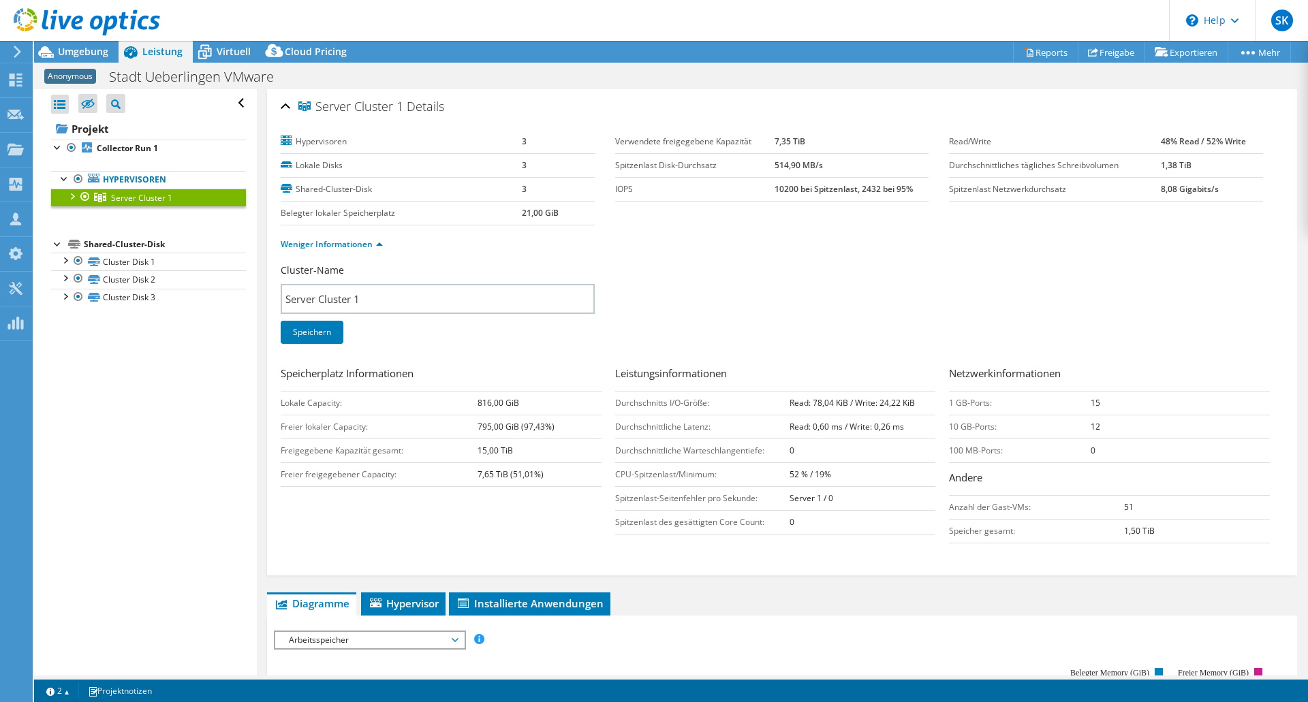
click at [74, 196] on div at bounding box center [72, 196] width 14 height 14
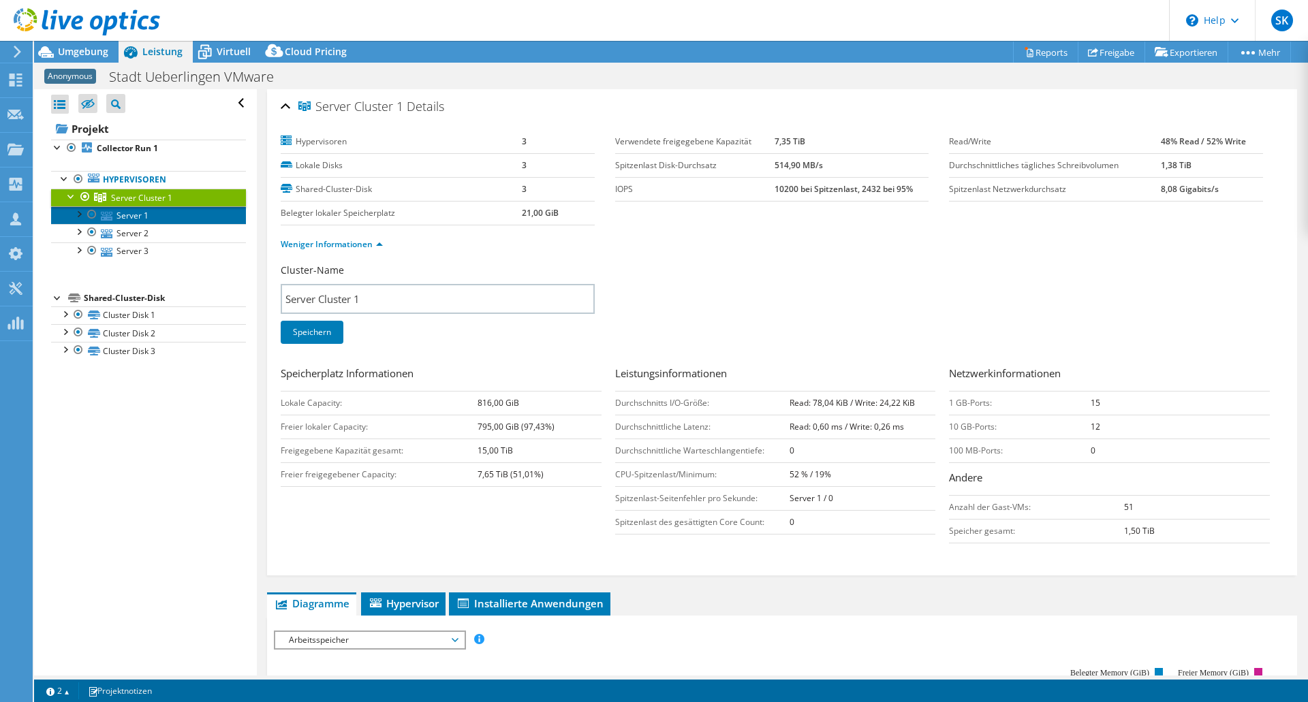
click at [154, 221] on link "Server 1" at bounding box center [148, 215] width 195 height 18
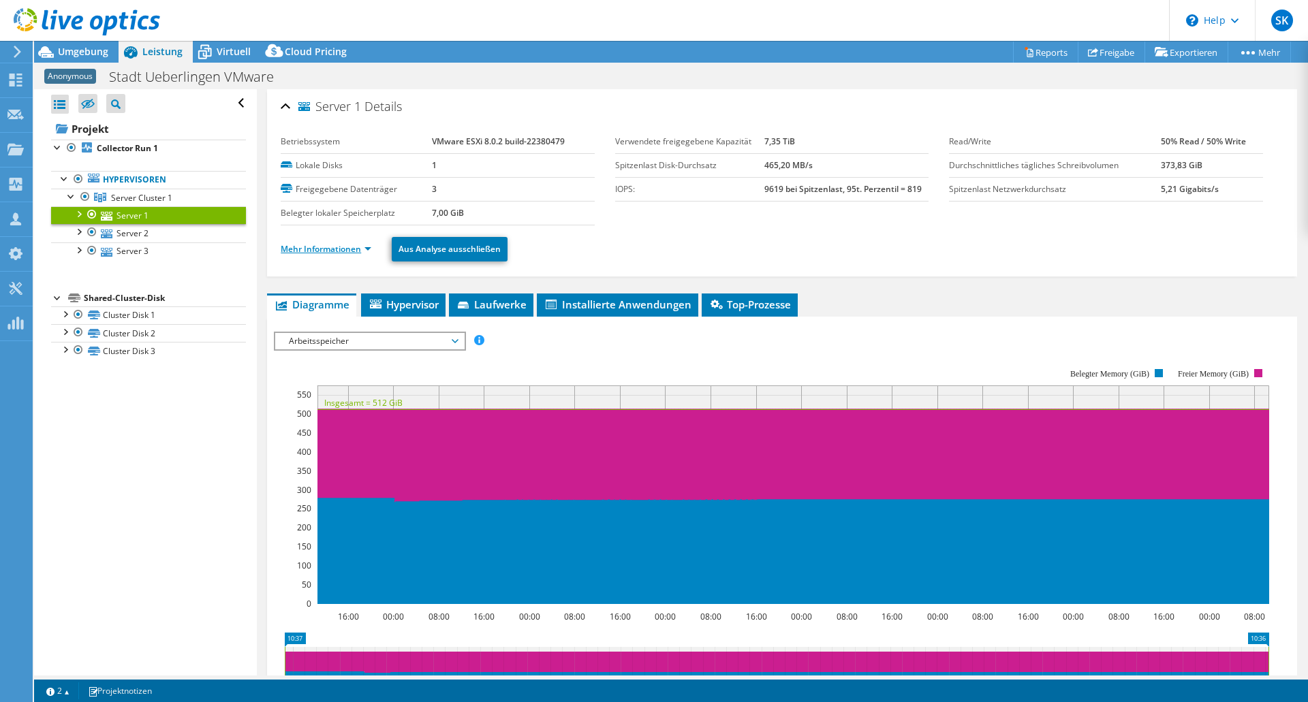
click at [319, 247] on link "Mehr Informationen" at bounding box center [326, 249] width 91 height 12
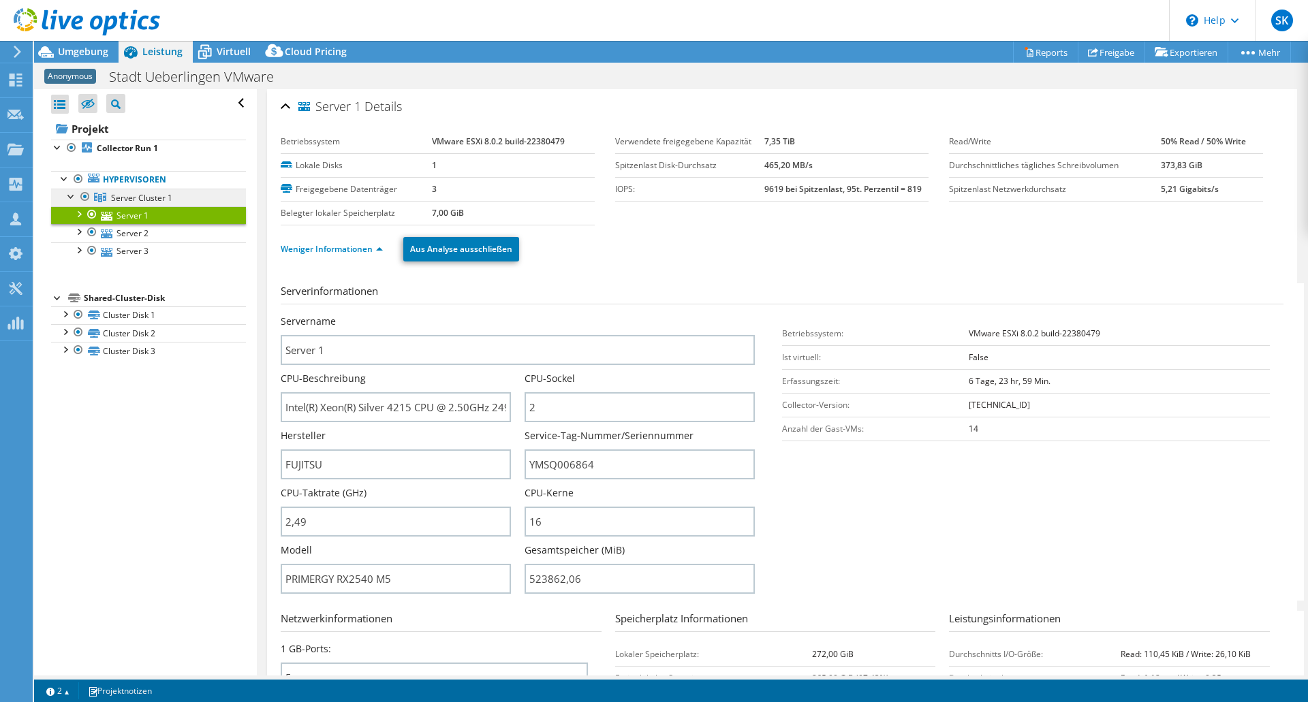
click at [138, 200] on span "Server Cluster 1" at bounding box center [141, 198] width 61 height 12
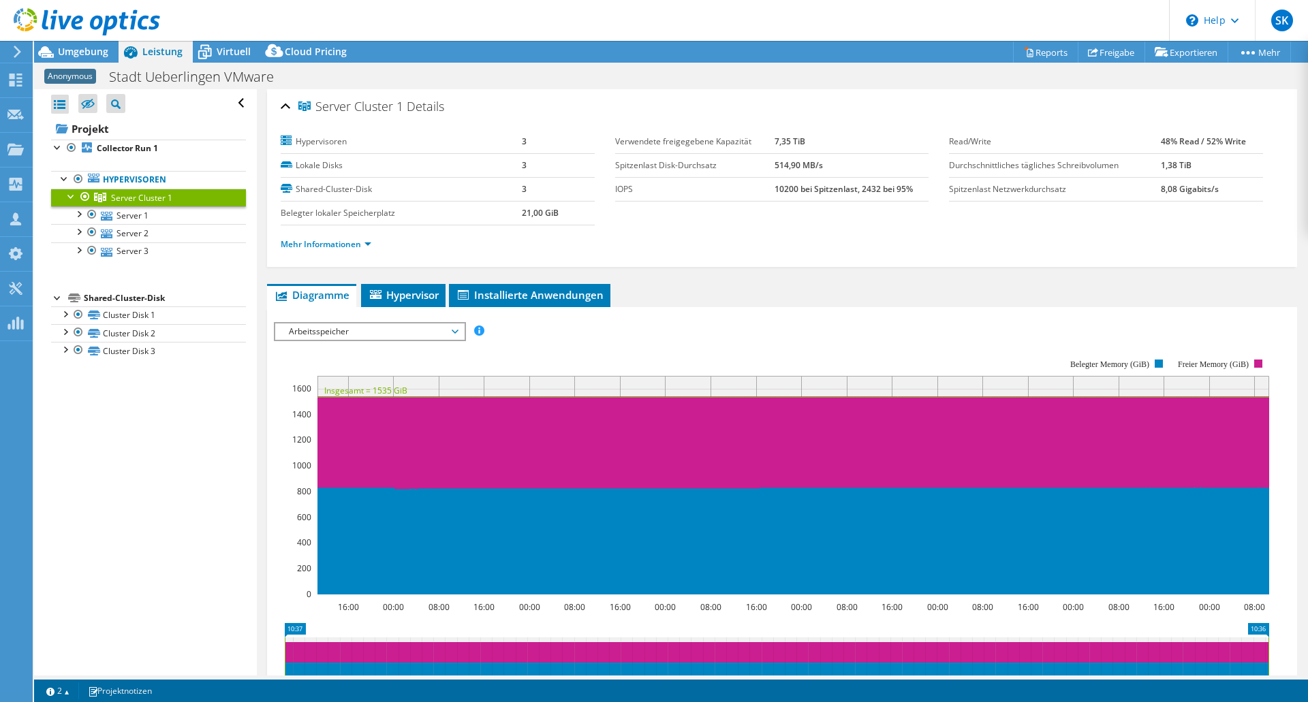
click at [347, 331] on span "Arbeitsspeicher" at bounding box center [369, 332] width 175 height 16
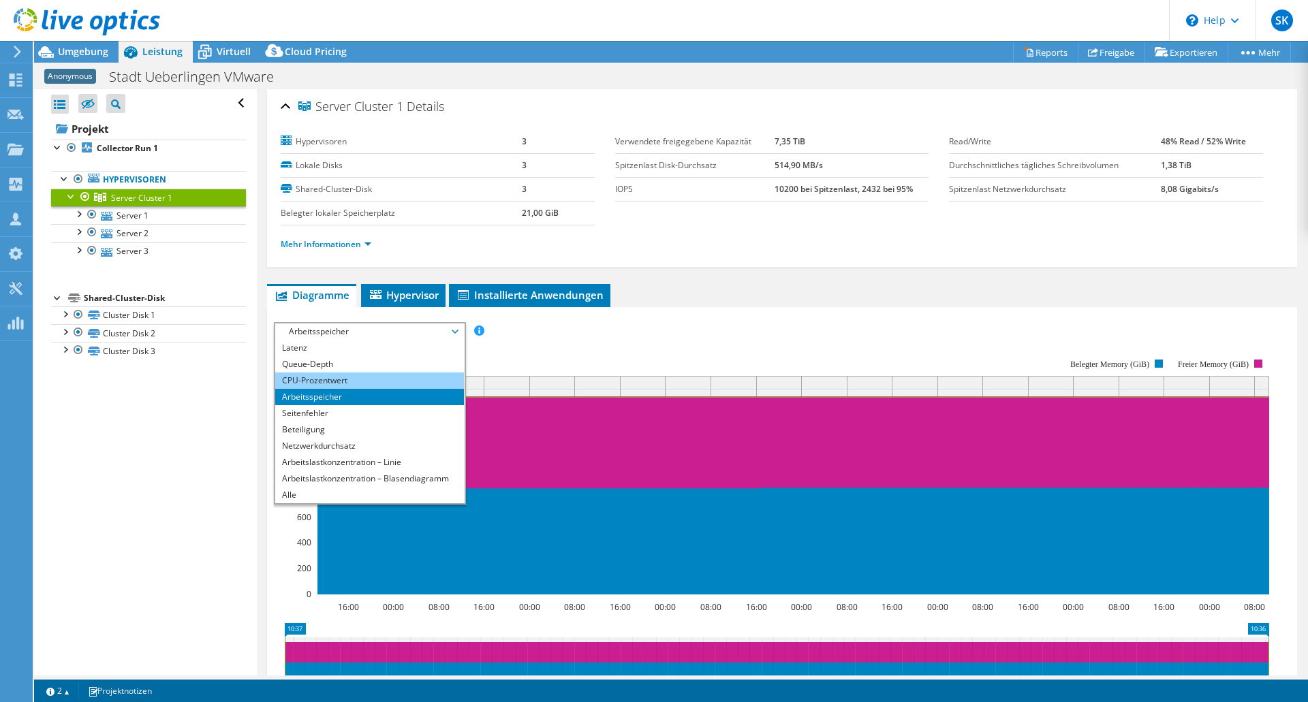
click at [339, 378] on li "CPU-Prozentwert" at bounding box center [369, 381] width 189 height 16
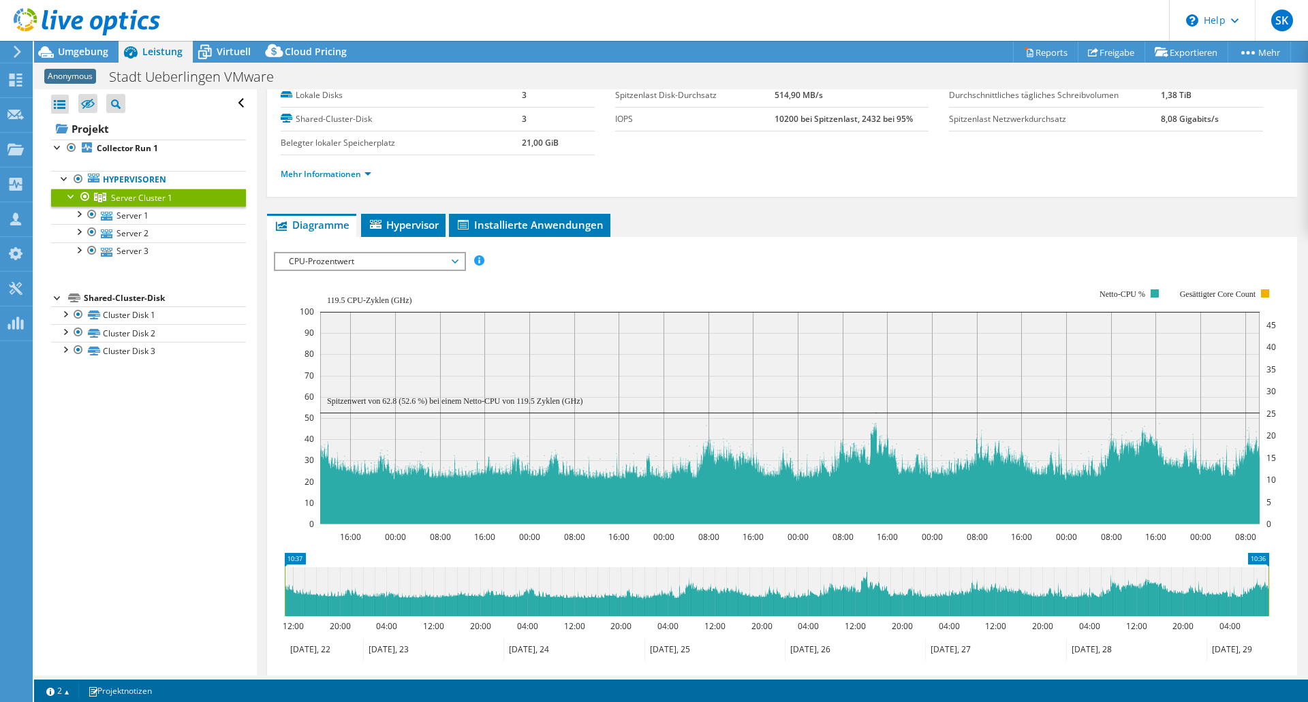
scroll to position [136, 0]
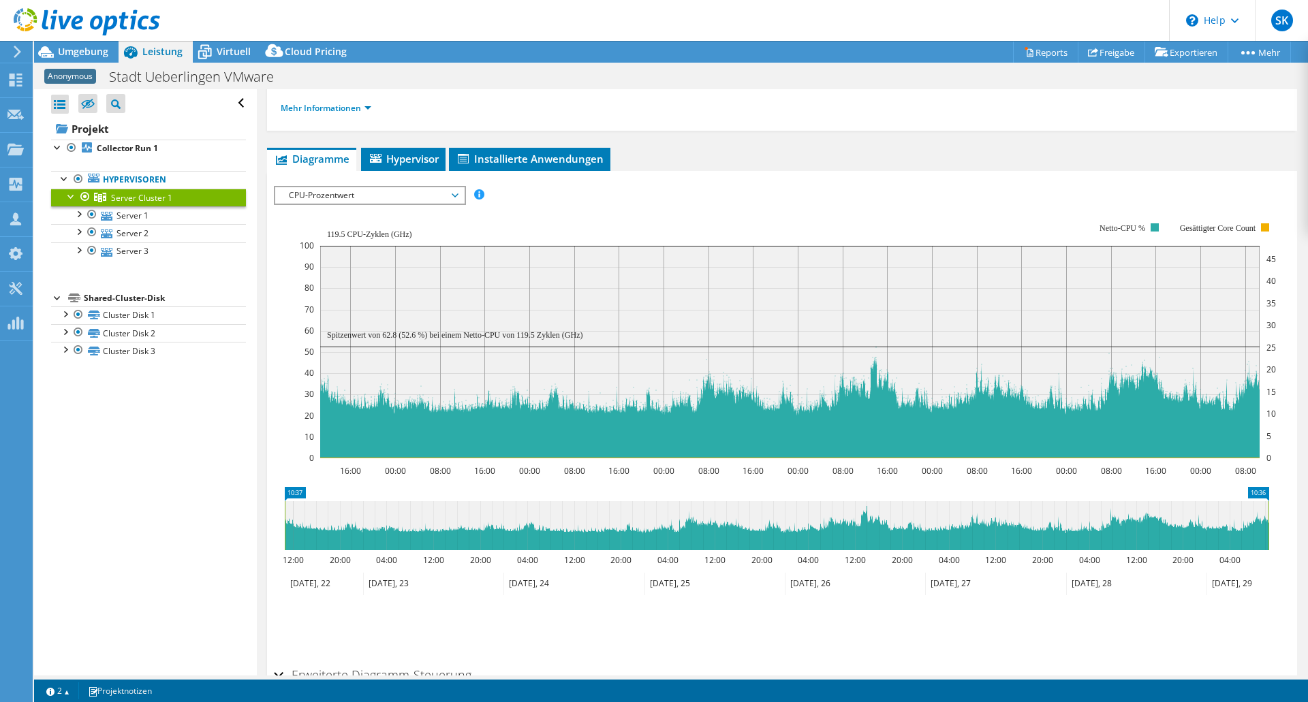
click at [356, 194] on span "CPU-Prozentwert" at bounding box center [369, 195] width 175 height 16
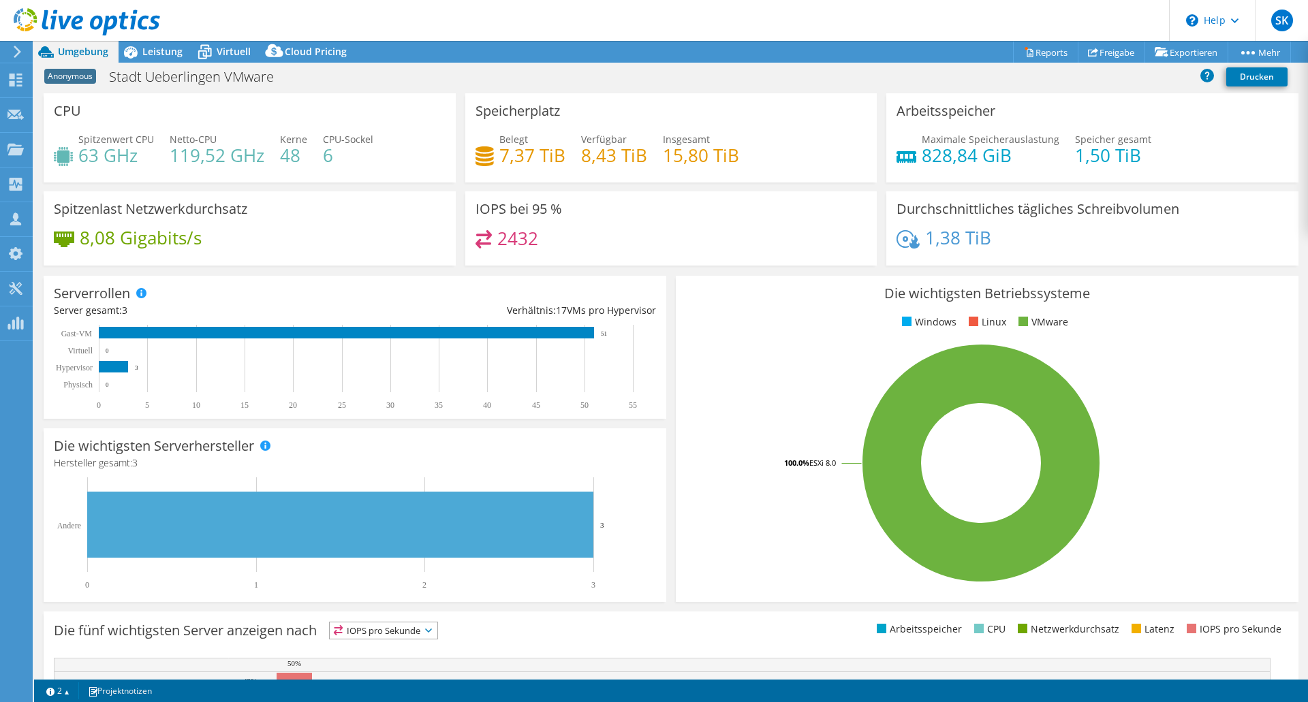
select select "USD"
